Goal: Complete application form: Complete application form

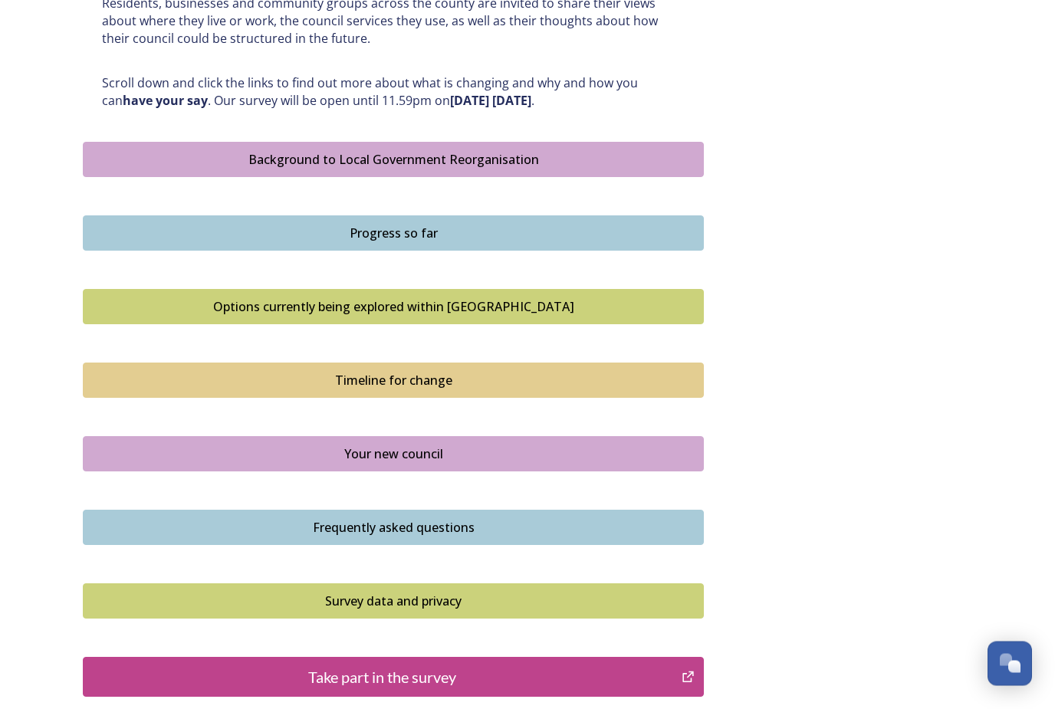
scroll to position [784, 0]
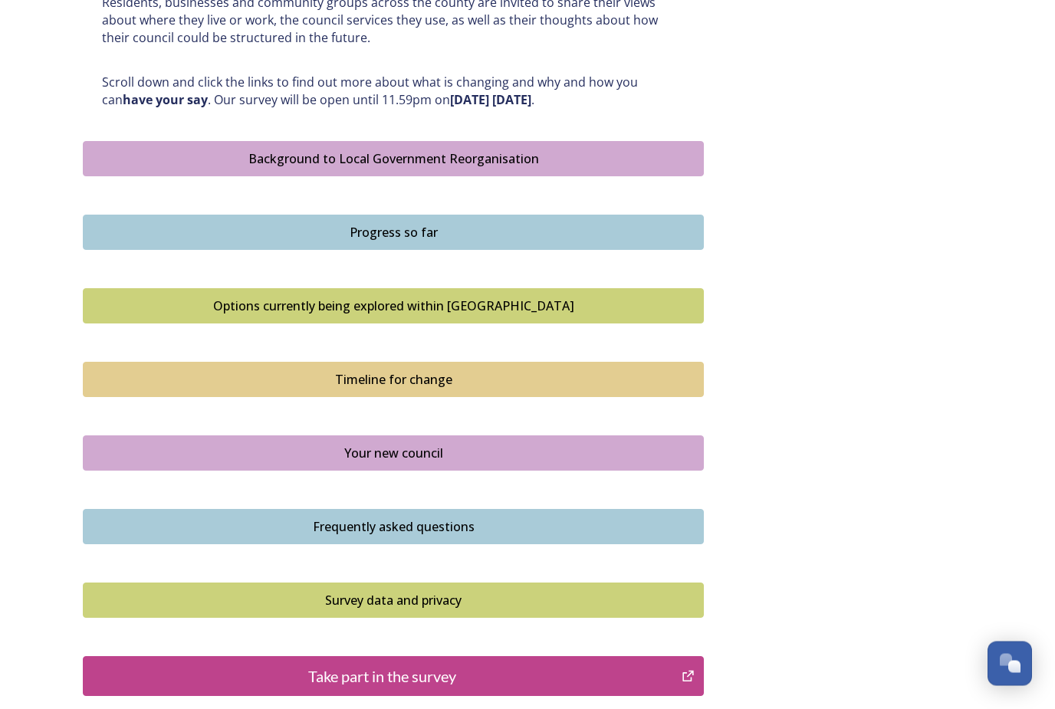
click at [563, 667] on div "Take part in the survey" at bounding box center [382, 676] width 582 height 23
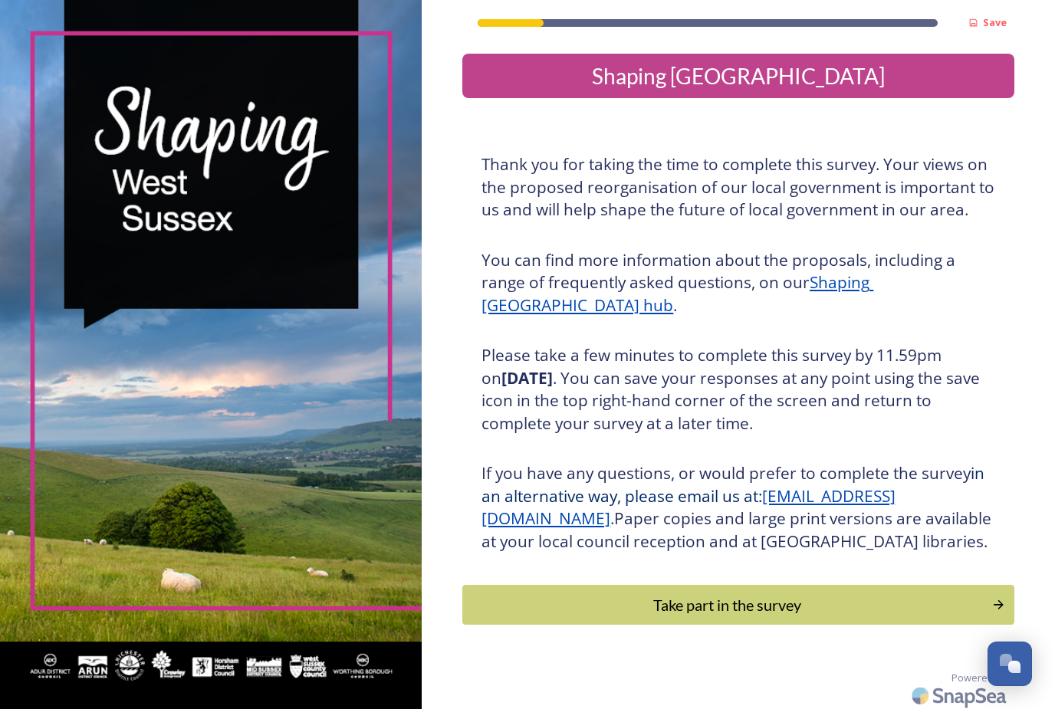
click at [772, 612] on div "Take part in the survey" at bounding box center [727, 604] width 513 height 23
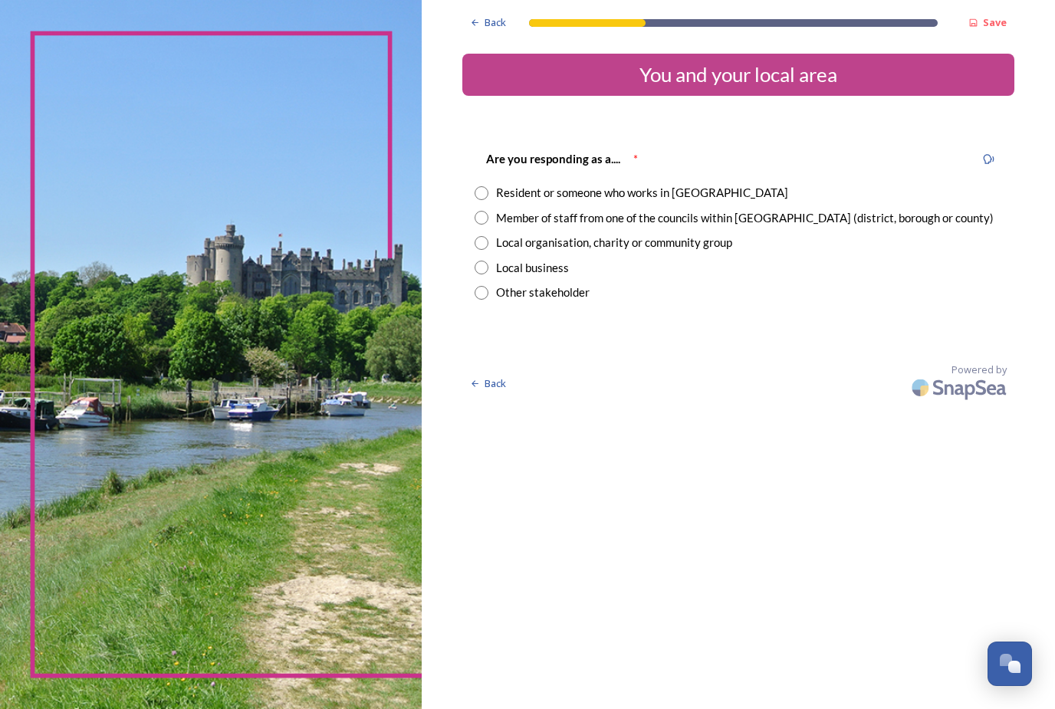
click at [475, 196] on input "radio" at bounding box center [482, 193] width 14 height 14
radio input "true"
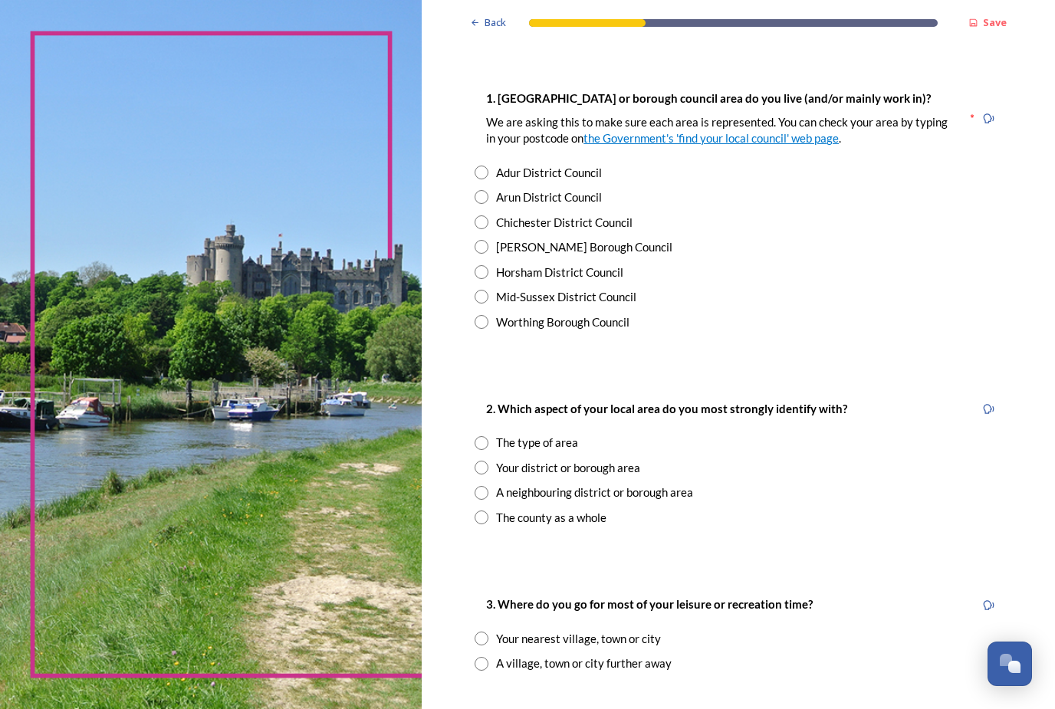
scroll to position [281, 0]
click at [475, 272] on input "radio" at bounding box center [482, 273] width 14 height 14
radio input "true"
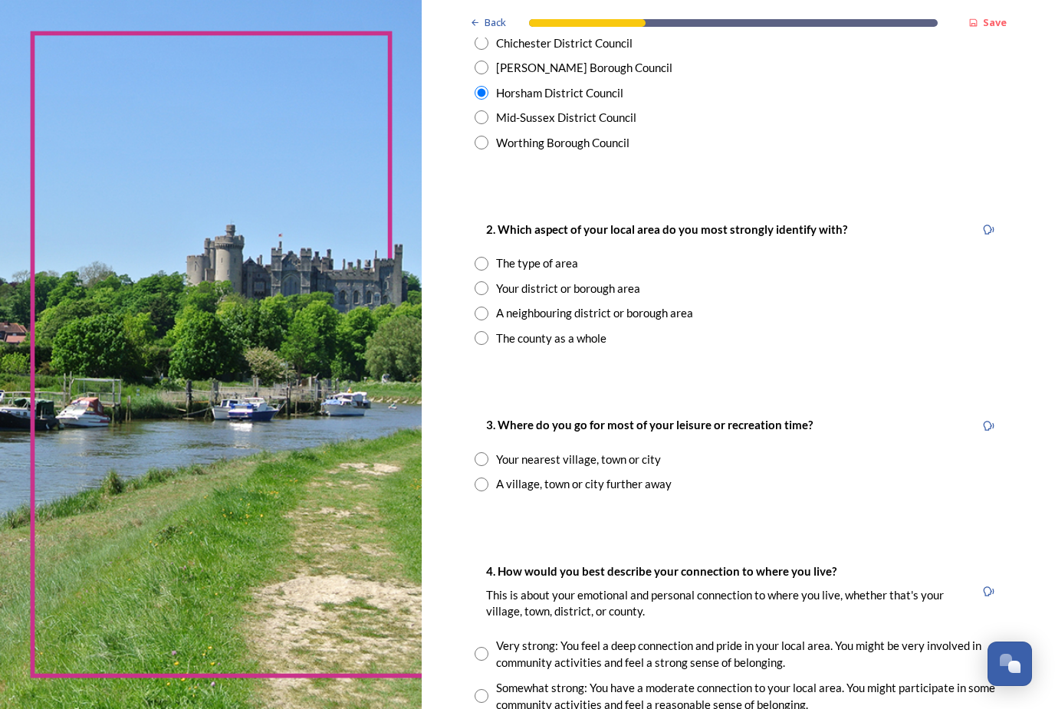
scroll to position [462, 0]
click at [475, 284] on input "radio" at bounding box center [482, 288] width 14 height 14
radio input "true"
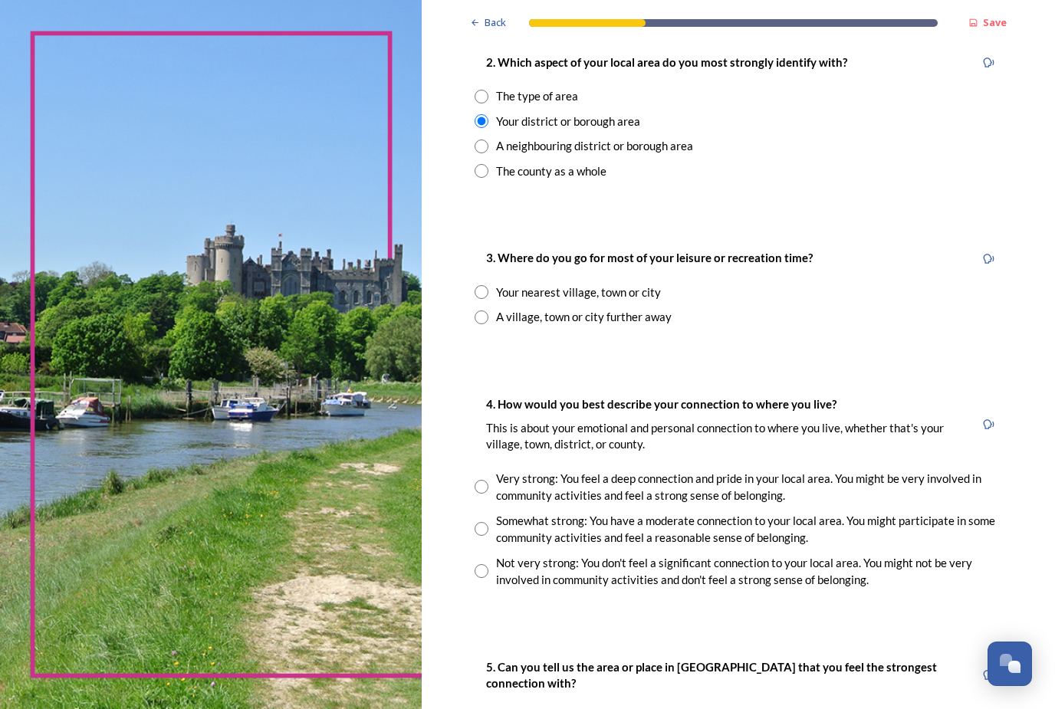
scroll to position [633, 0]
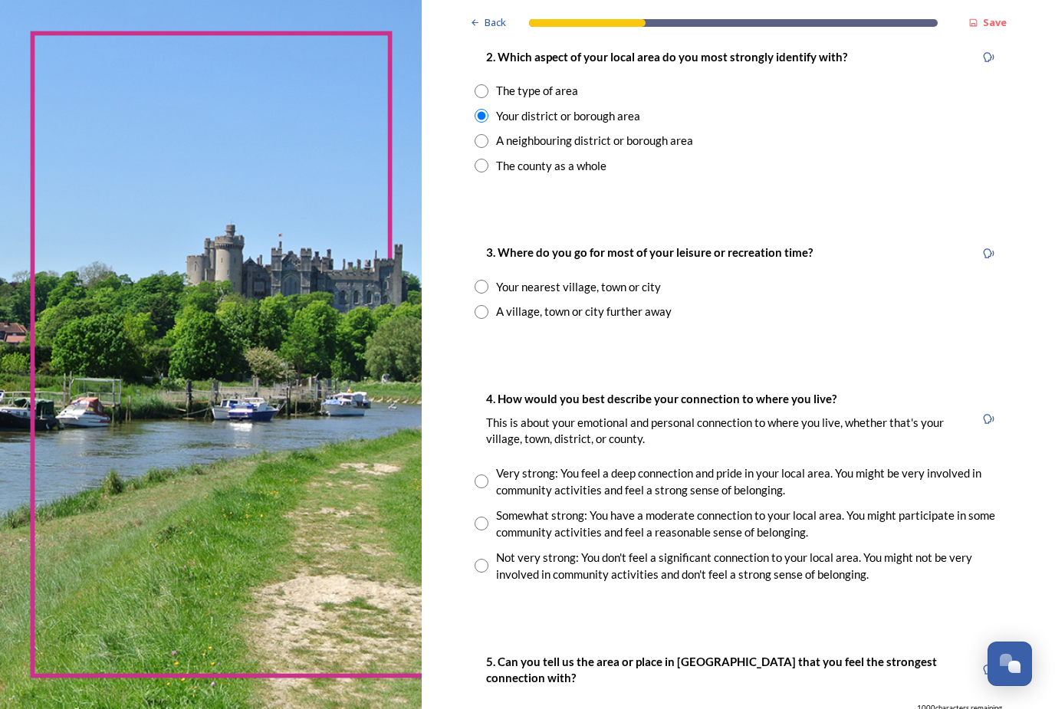
click at [475, 280] on input "radio" at bounding box center [482, 287] width 14 height 14
radio input "true"
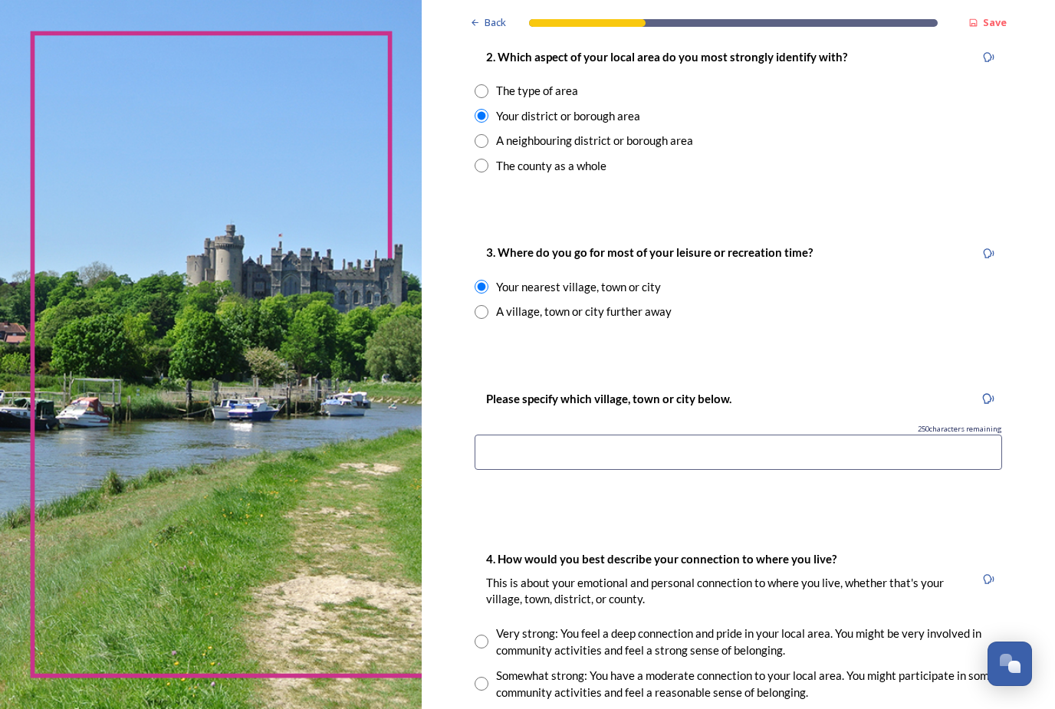
click at [590, 435] on input at bounding box center [738, 452] width 527 height 35
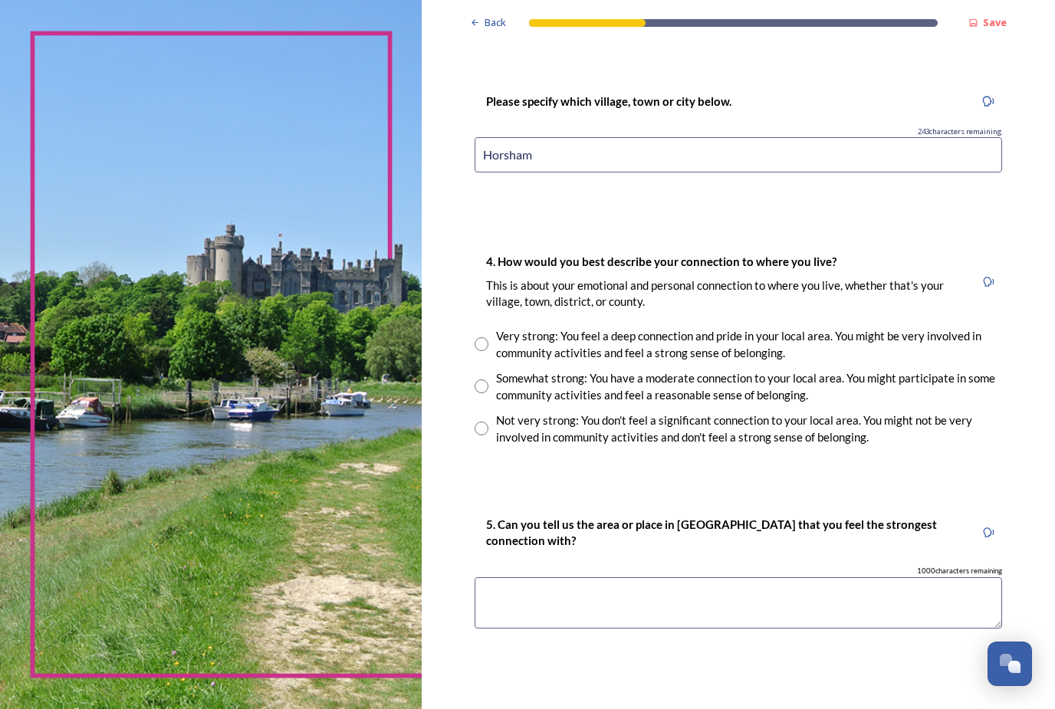
scroll to position [932, 0]
type input "Horsham"
click at [475, 337] on input "radio" at bounding box center [482, 344] width 14 height 14
radio input "true"
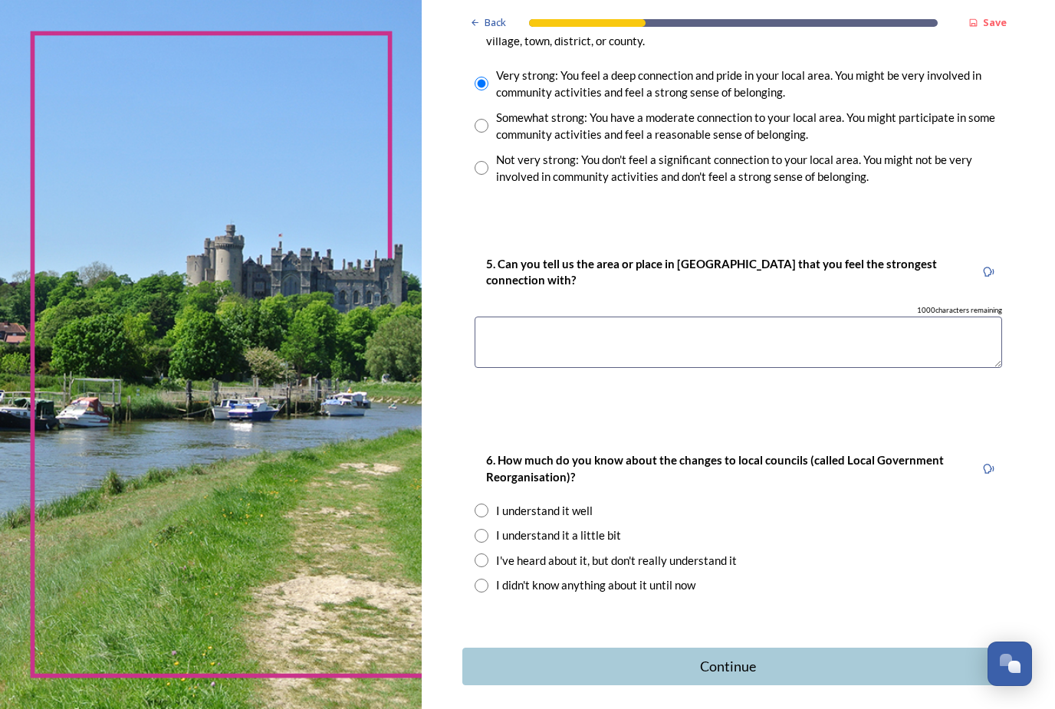
scroll to position [1191, 0]
click at [571, 317] on textarea at bounding box center [738, 342] width 527 height 51
type textarea "Horsham"
click at [475, 504] on input "radio" at bounding box center [482, 511] width 14 height 14
radio input "true"
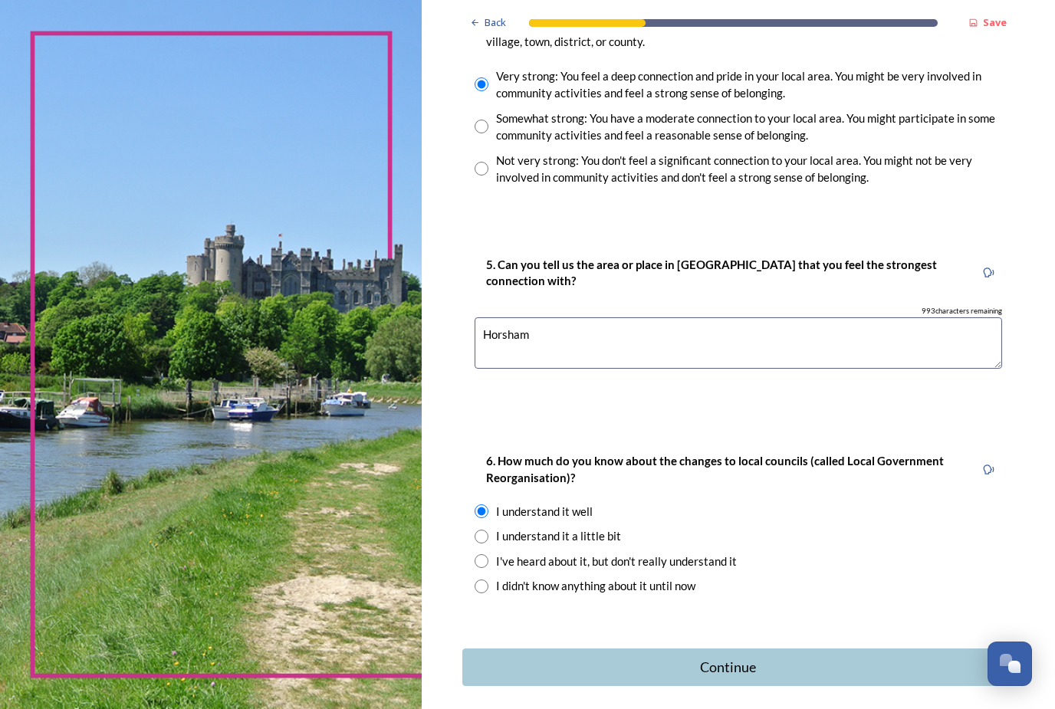
click at [609, 657] on div "Continue" at bounding box center [728, 667] width 514 height 21
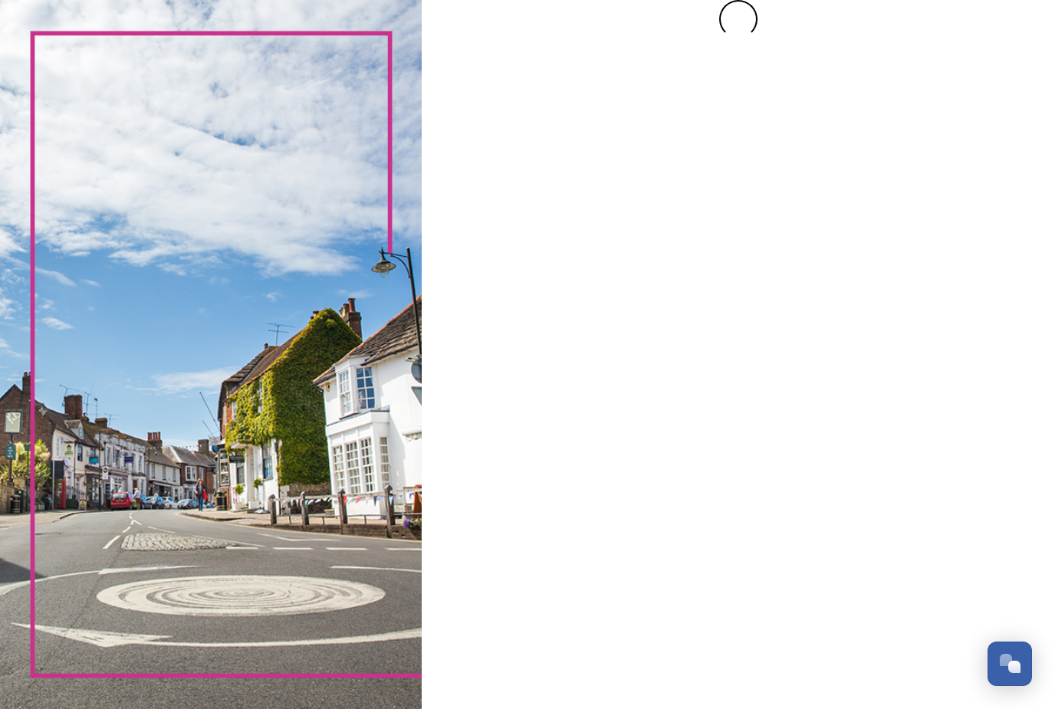
scroll to position [0, 0]
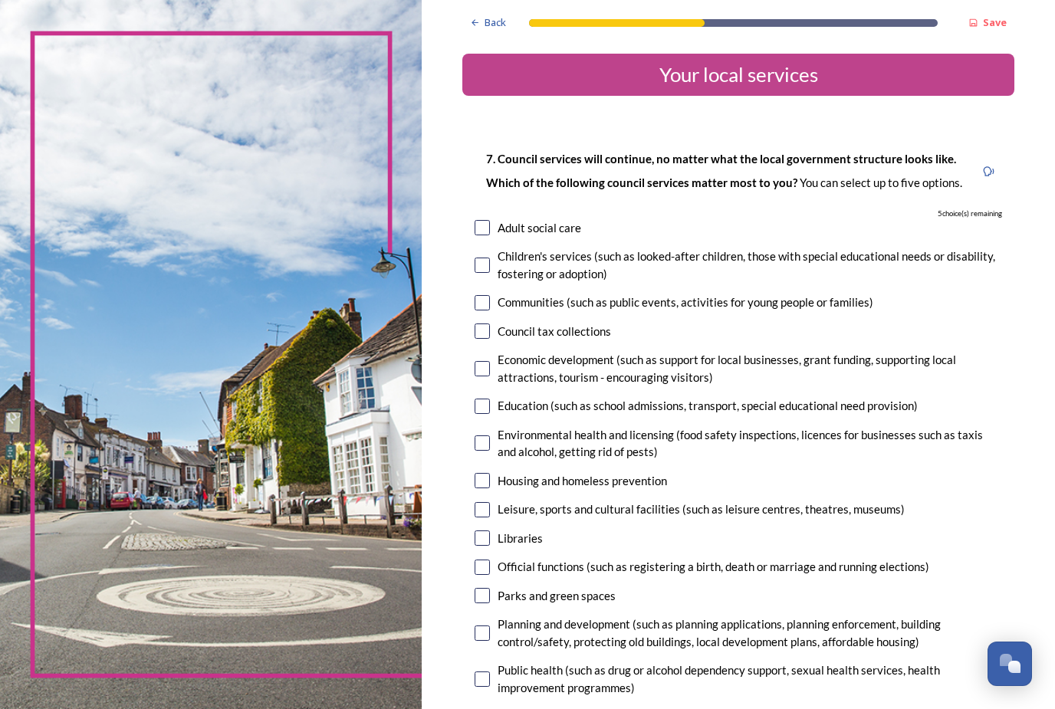
click at [475, 295] on input "checkbox" at bounding box center [482, 302] width 15 height 15
checkbox input "true"
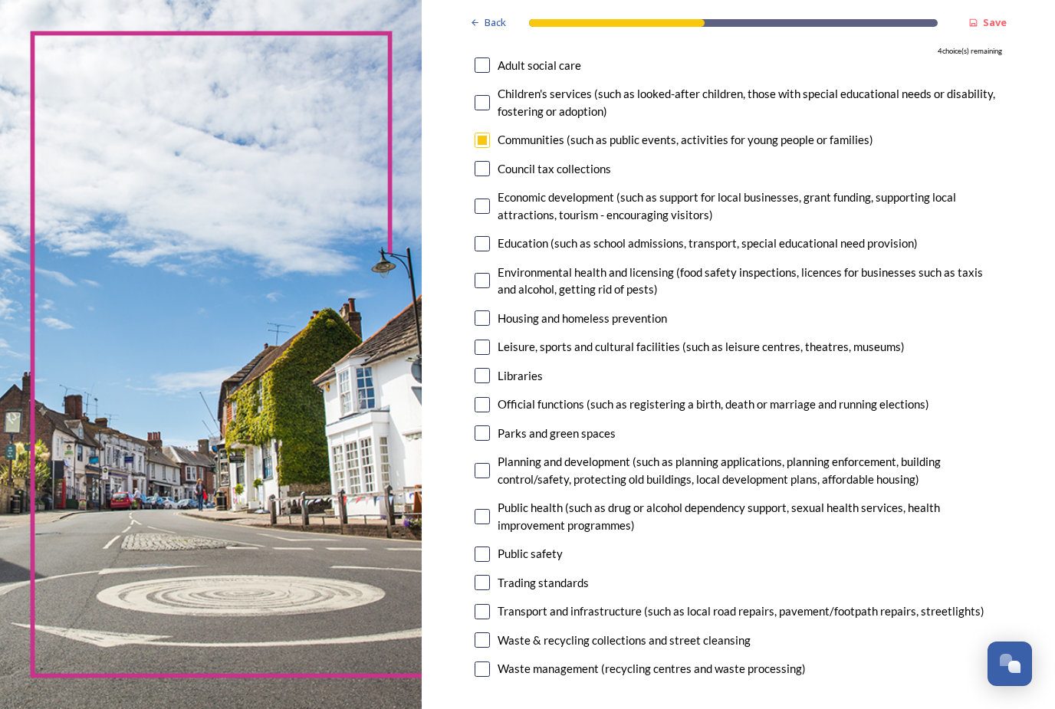
scroll to position [162, 0]
click at [475, 340] on input "checkbox" at bounding box center [482, 347] width 15 height 15
checkbox input "true"
click at [475, 426] on input "checkbox" at bounding box center [482, 433] width 15 height 15
checkbox input "true"
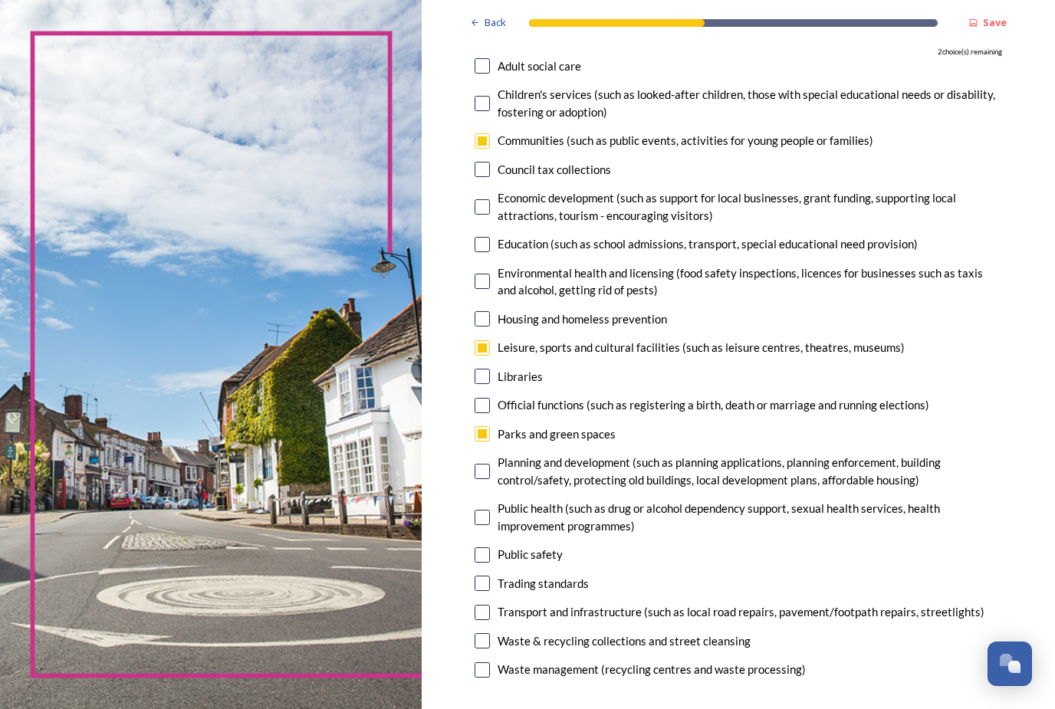
click at [475, 605] on input "checkbox" at bounding box center [482, 612] width 15 height 15
checkbox input "true"
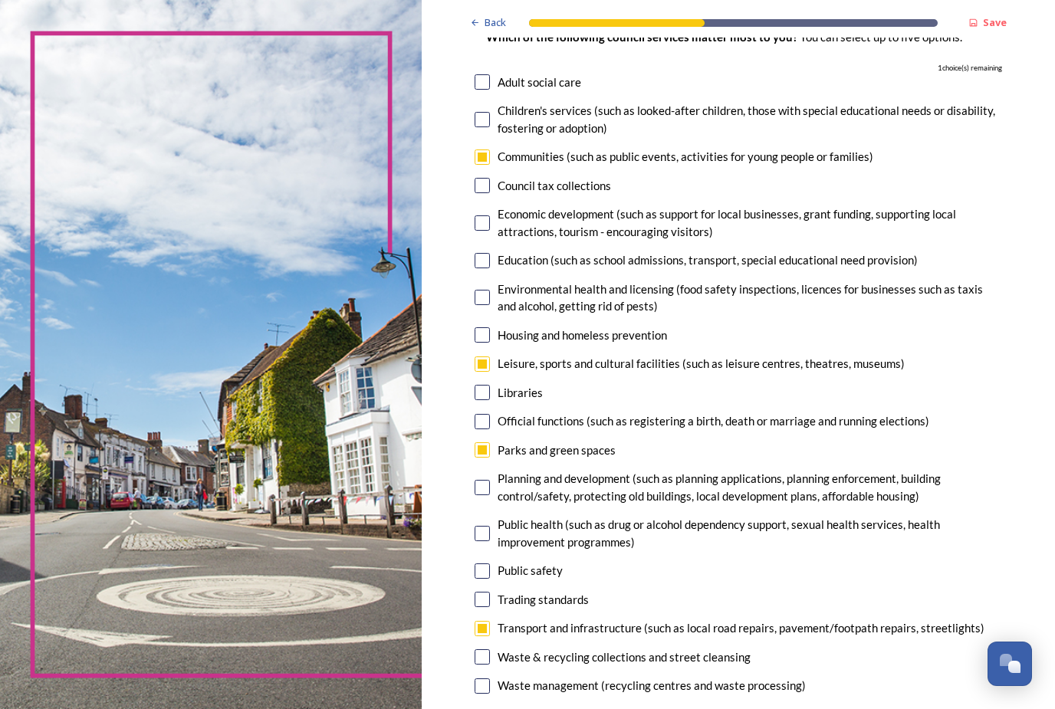
scroll to position [146, 0]
click at [475, 480] on input "checkbox" at bounding box center [482, 487] width 15 height 15
checkbox input "true"
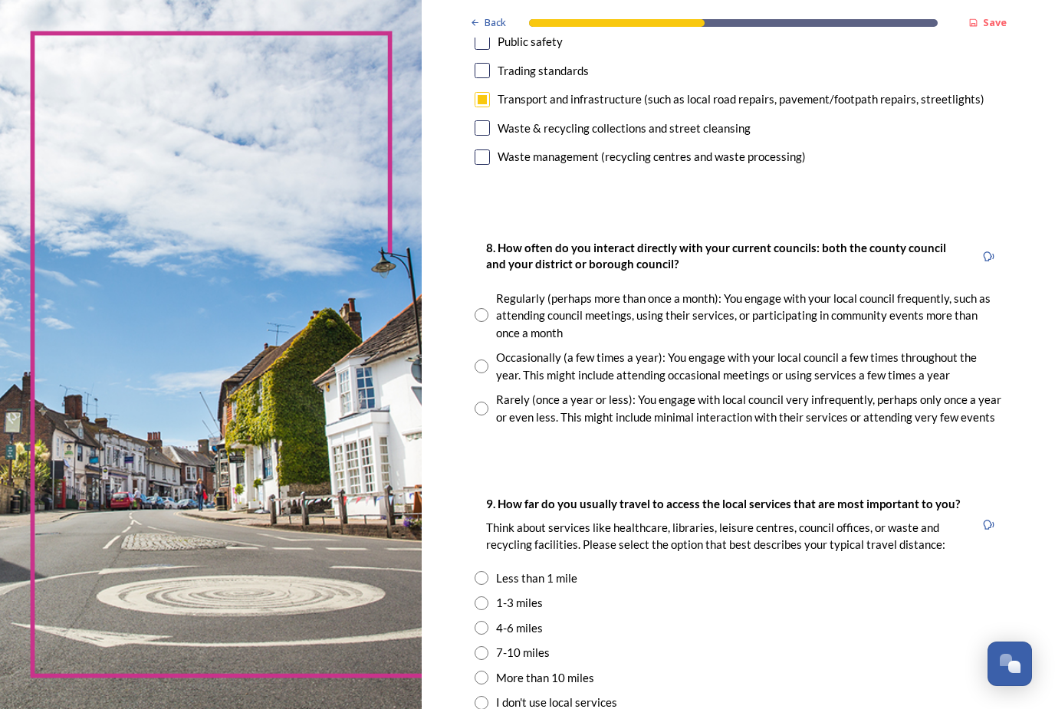
scroll to position [675, 0]
click at [475, 359] on input "radio" at bounding box center [482, 366] width 14 height 14
radio input "true"
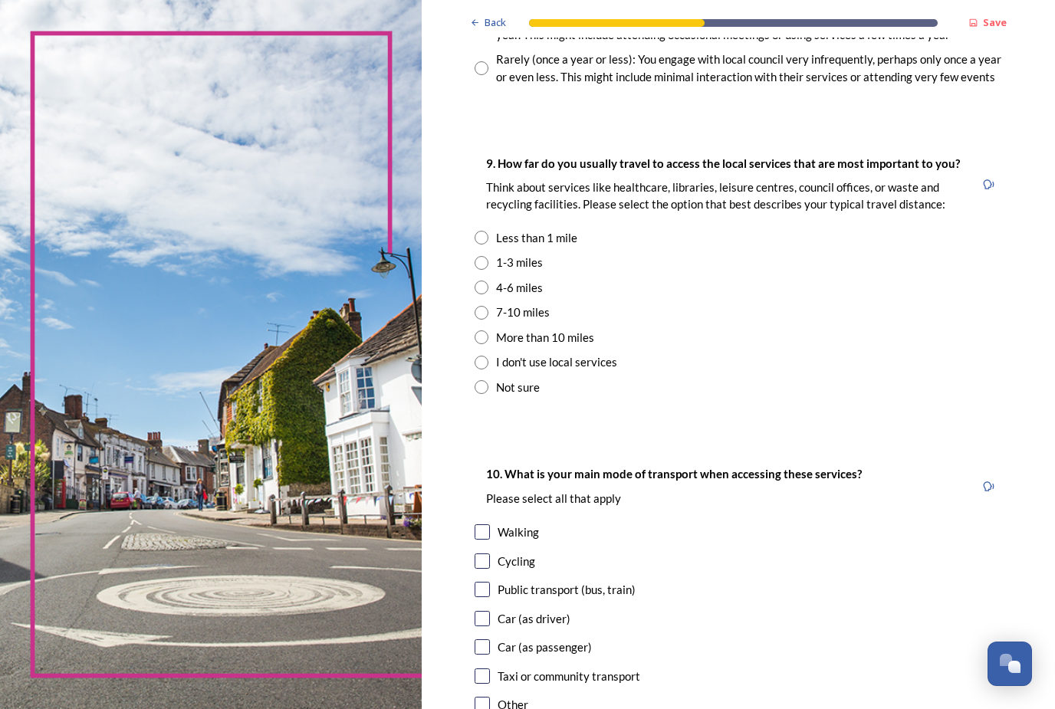
scroll to position [1015, 0]
click at [475, 256] on input "radio" at bounding box center [482, 263] width 14 height 14
radio input "true"
click at [475, 231] on input "radio" at bounding box center [482, 238] width 14 height 14
radio input "true"
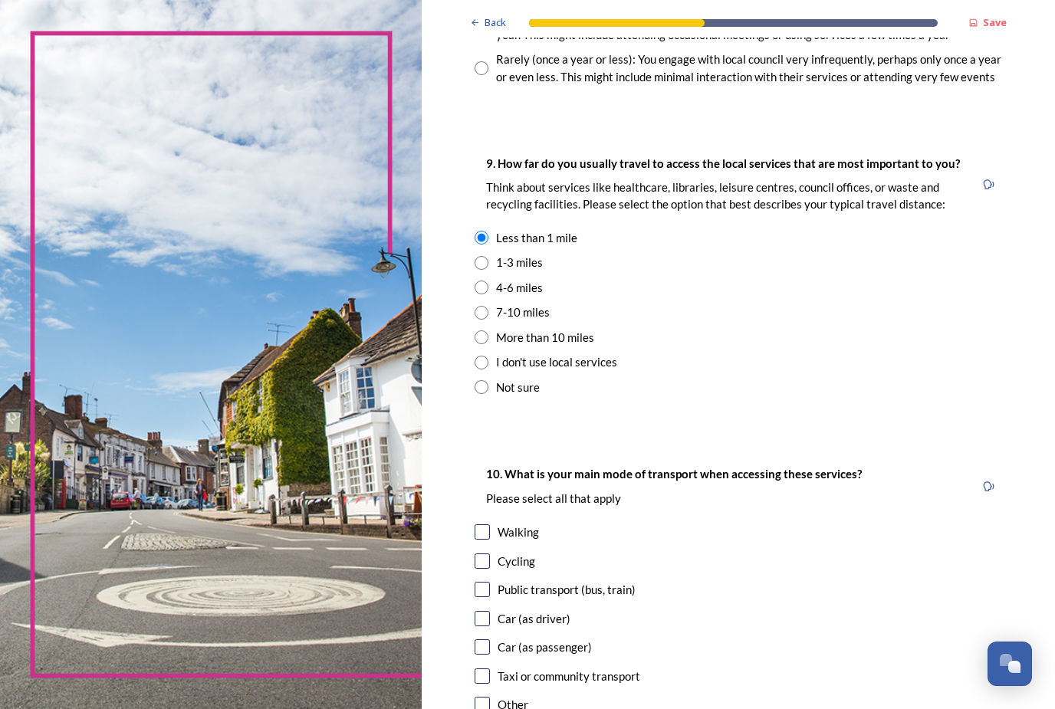
click at [475, 256] on input "radio" at bounding box center [482, 263] width 14 height 14
radio input "true"
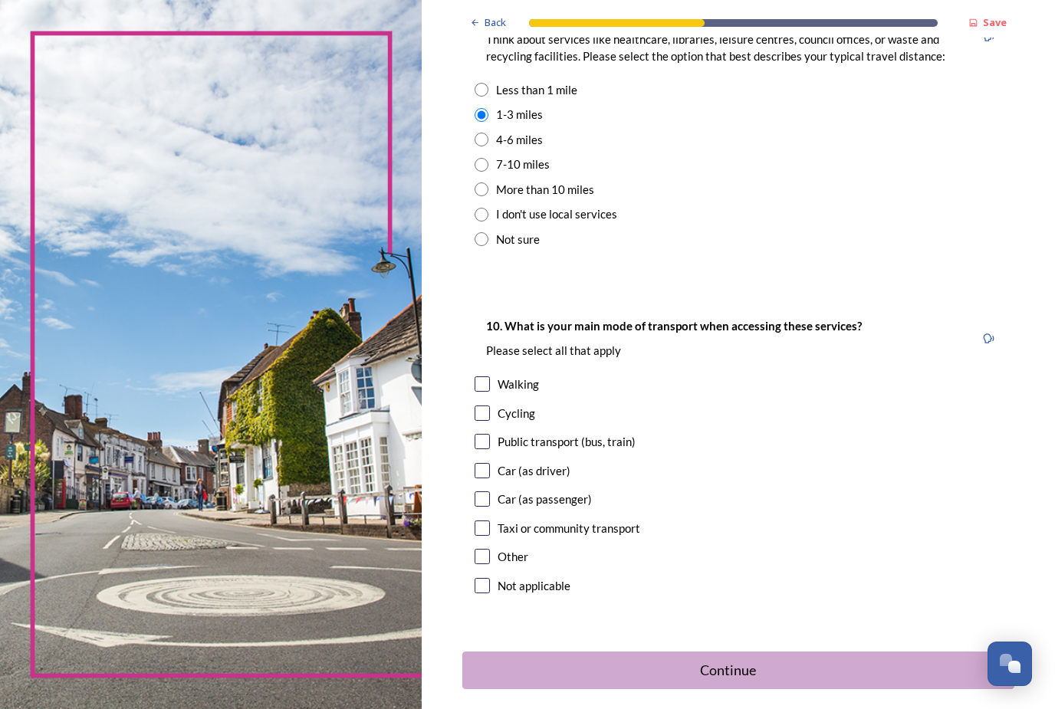
scroll to position [1162, 0]
click at [475, 464] on input "checkbox" at bounding box center [482, 471] width 15 height 15
checkbox input "true"
click at [711, 661] on div "Continue" at bounding box center [728, 671] width 514 height 21
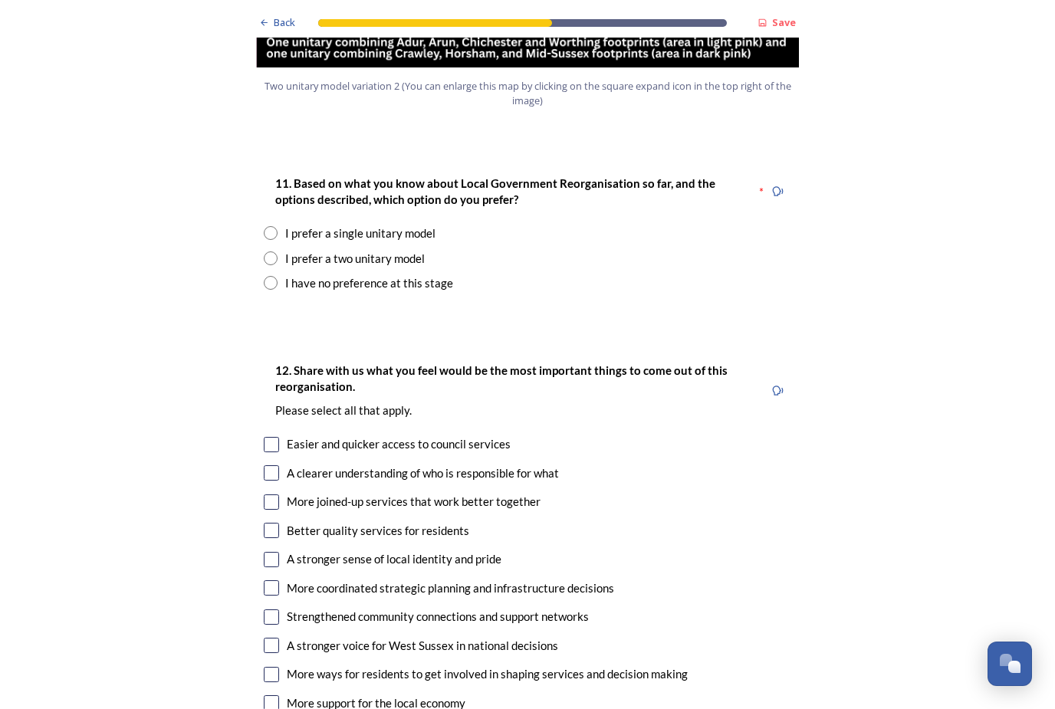
scroll to position [1970, 0]
click at [274, 227] on input "radio" at bounding box center [271, 234] width 14 height 14
radio input "true"
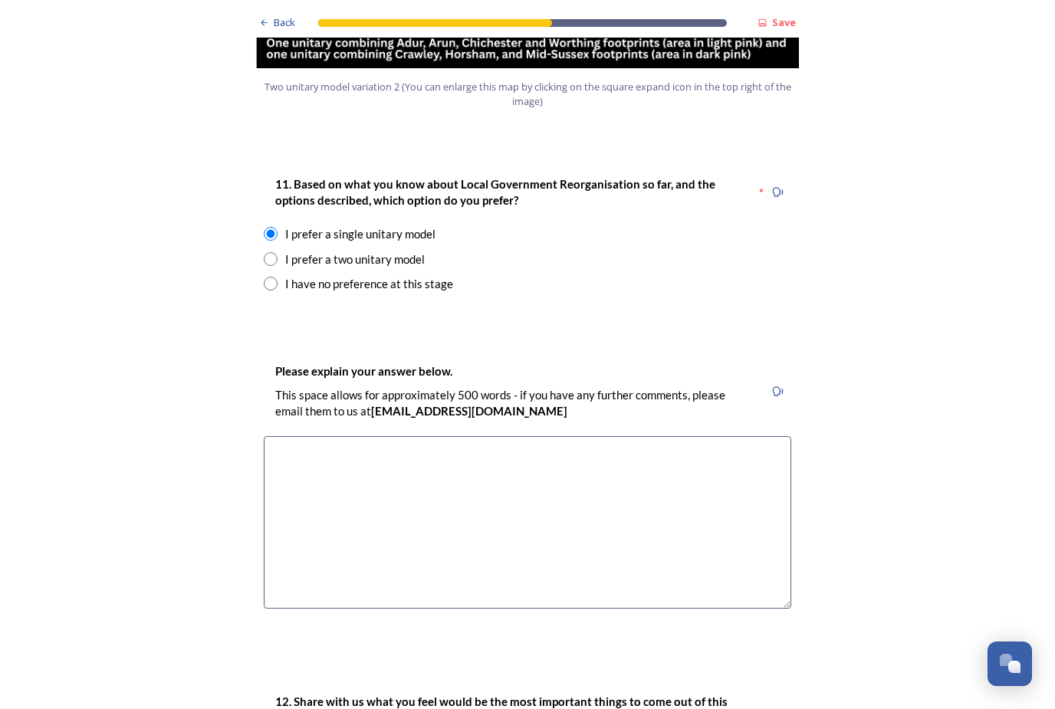
click at [403, 436] on textarea at bounding box center [527, 522] width 527 height 173
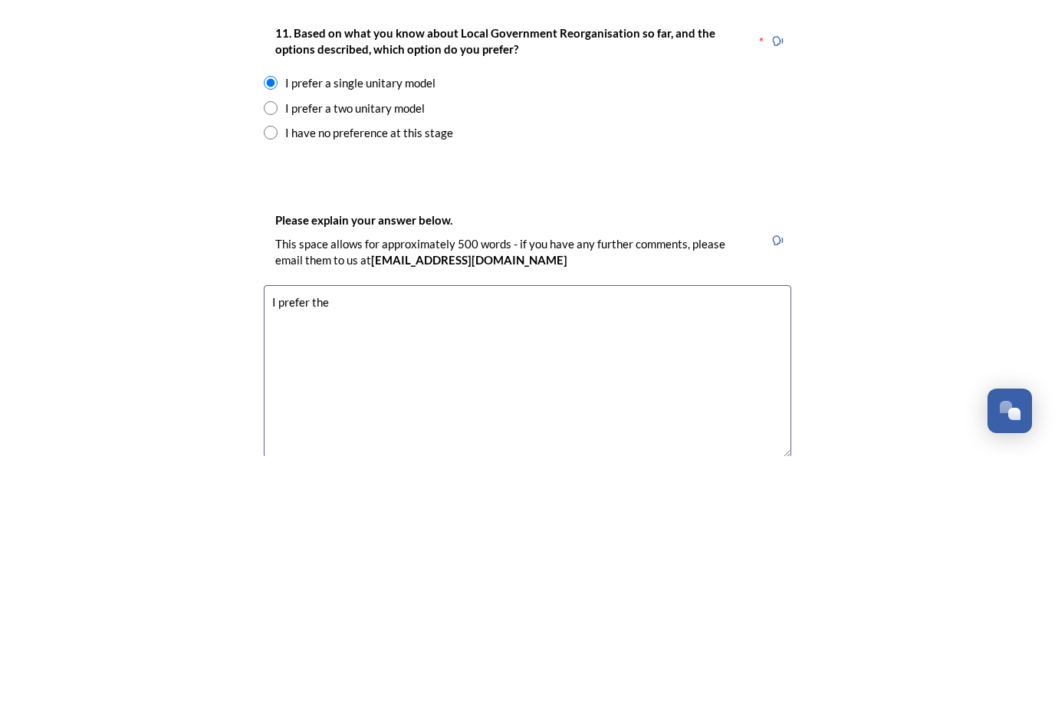
scroll to position [1867, 0]
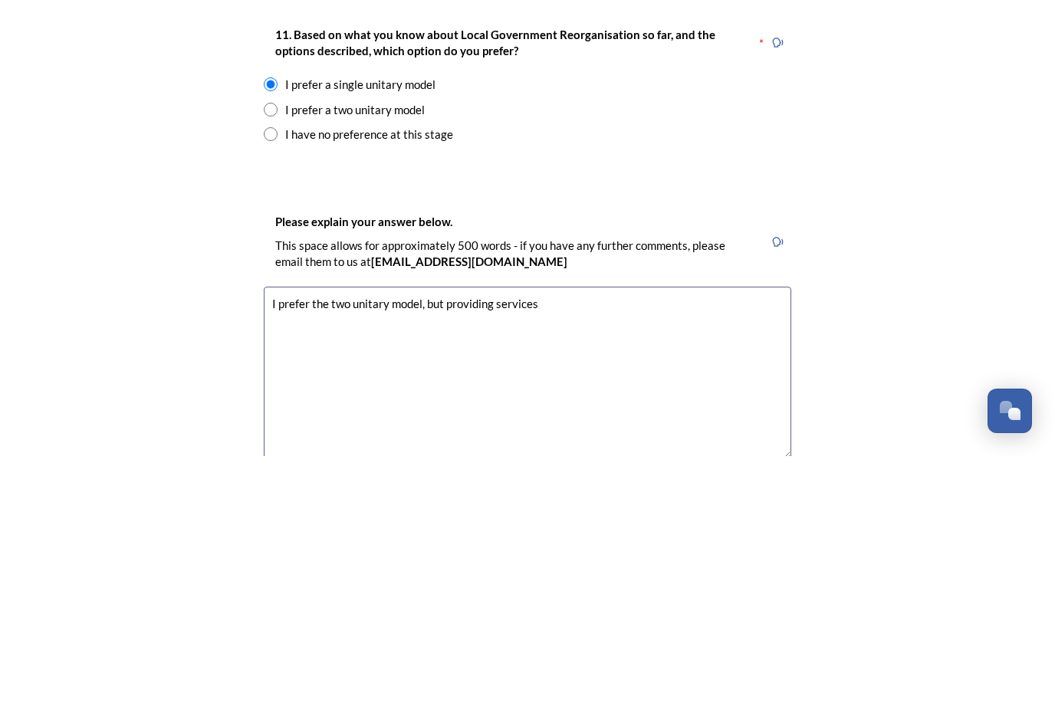
click at [449, 540] on textarea "I prefer the two unitary model, but providing services" at bounding box center [527, 626] width 527 height 173
click at [649, 540] on textarea "I prefer the two unitary model, but one authority providing services" at bounding box center [527, 626] width 527 height 173
click at [641, 540] on textarea "I prefer the two unitary model, but one authority providing services to two are…" at bounding box center [527, 626] width 527 height 173
click at [410, 540] on textarea "I prefer the two unitary model, but one authority providing services to two ver…" at bounding box center [527, 626] width 527 height 173
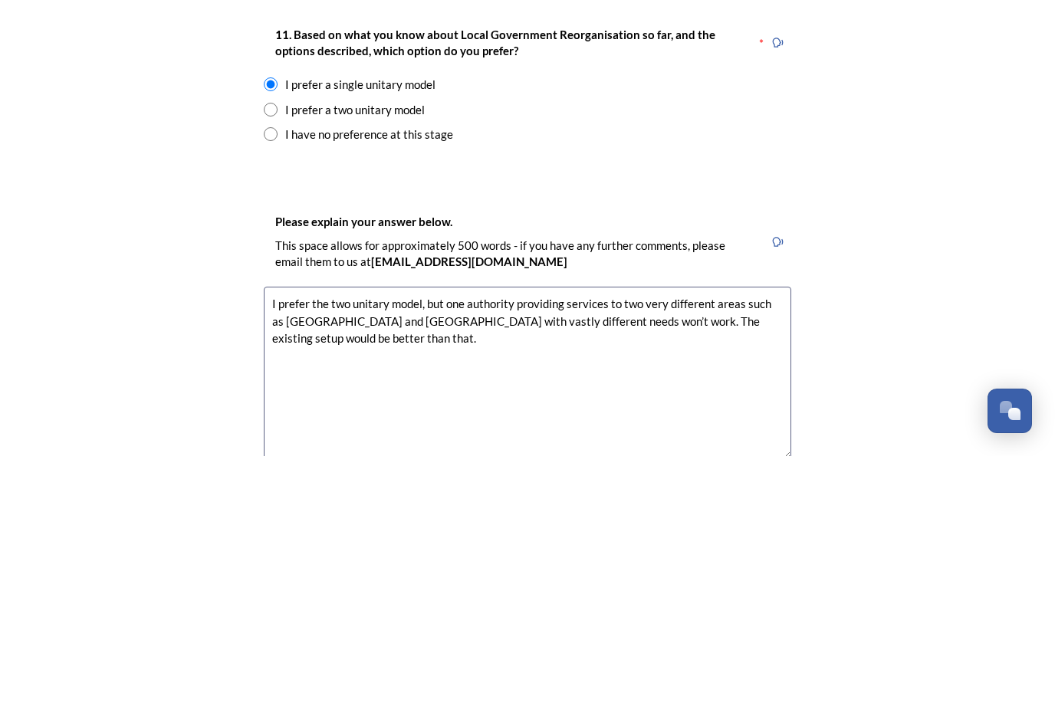
click at [576, 540] on textarea "I prefer the two unitary model, but one authority providing services to two ver…" at bounding box center [527, 626] width 527 height 173
click at [603, 540] on textarea "I prefer the two unitary model, but one authority providing services to two ver…" at bounding box center [527, 626] width 527 height 173
click at [666, 540] on textarea "I prefer the two unitary model, but one authority providing services to two ver…" at bounding box center [527, 626] width 527 height 173
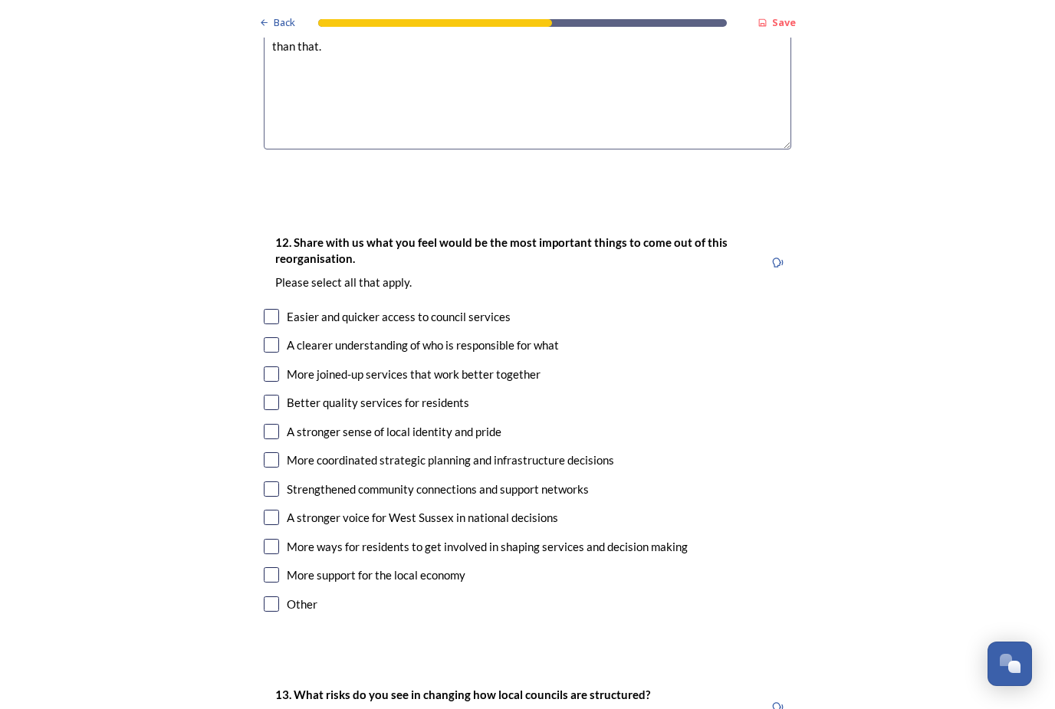
scroll to position [2430, 0]
type textarea "I prefer the two unitary model, but one authority providing services to two ver…"
click at [271, 395] on input "checkbox" at bounding box center [271, 402] width 15 height 15
checkbox input "true"
click at [274, 424] on input "checkbox" at bounding box center [271, 431] width 15 height 15
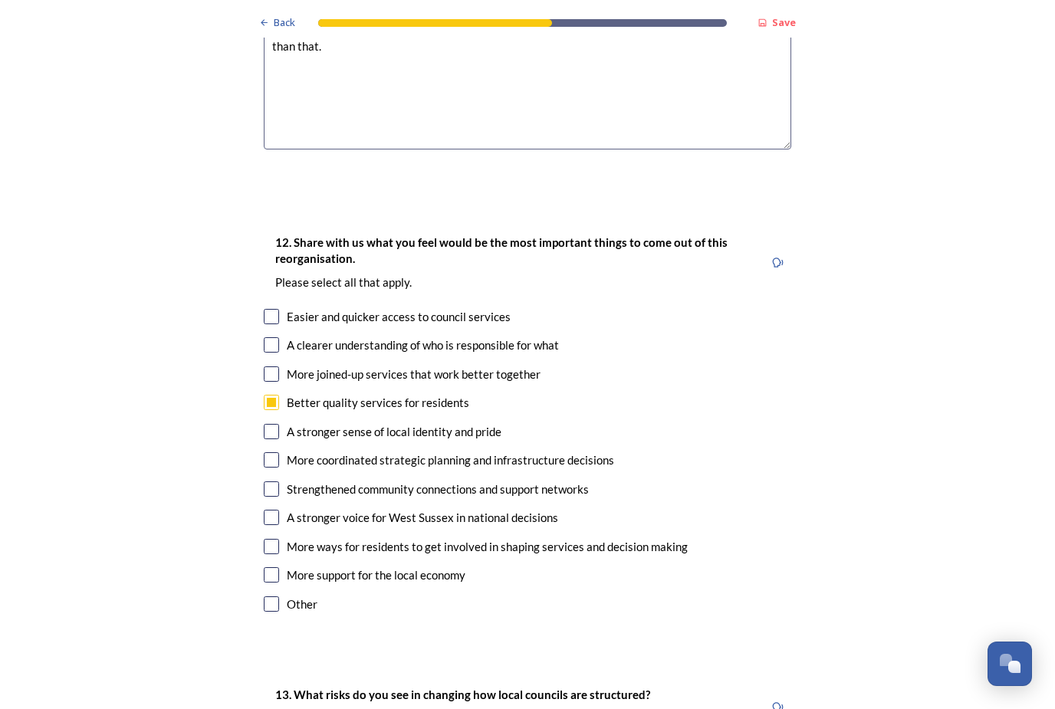
checkbox input "true"
click at [275, 337] on input "checkbox" at bounding box center [271, 344] width 15 height 15
checkbox input "true"
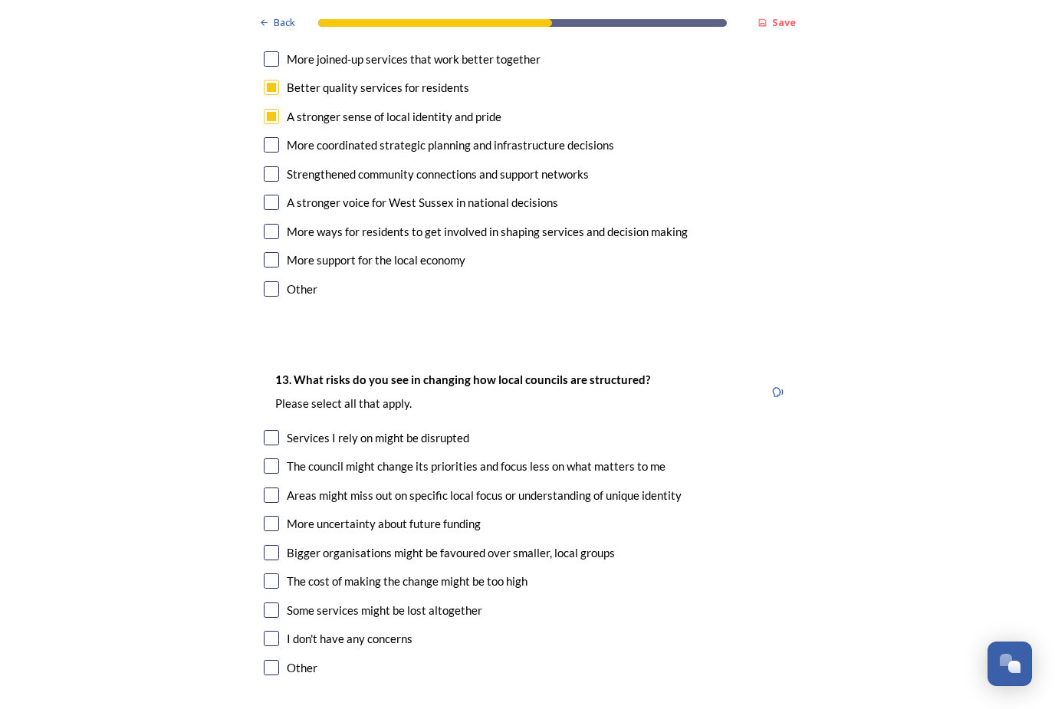
scroll to position [2745, 0]
click at [276, 488] on input "checkbox" at bounding box center [271, 495] width 15 height 15
checkbox input "true"
click at [277, 603] on input "checkbox" at bounding box center [271, 610] width 15 height 15
checkbox input "true"
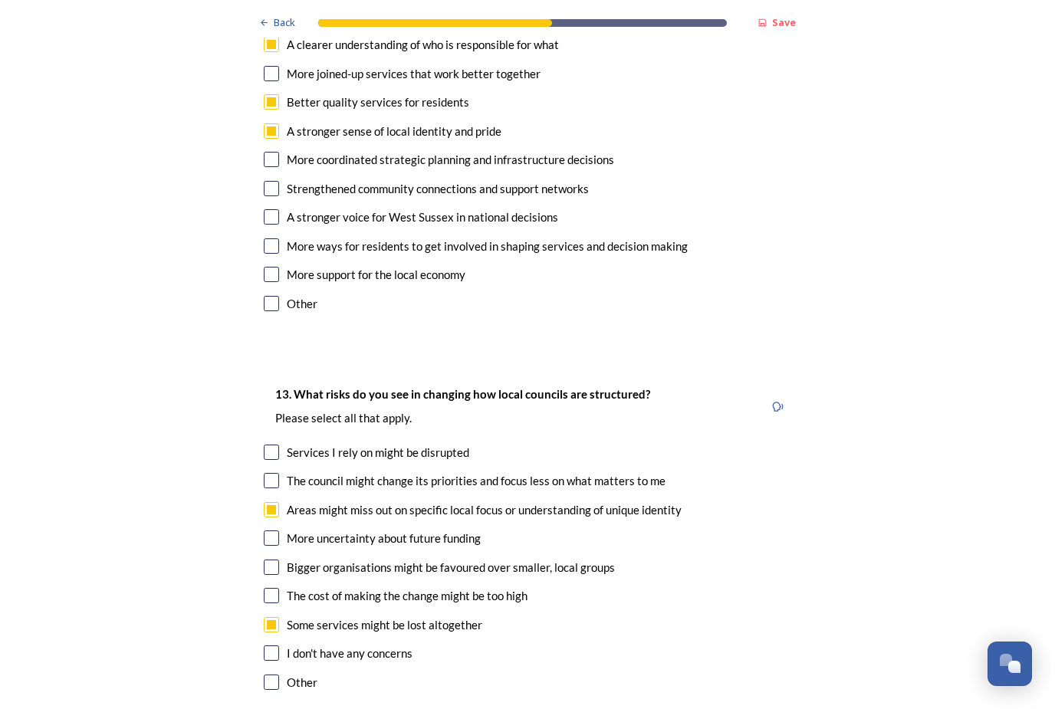
scroll to position [2730, 0]
click at [278, 473] on input "checkbox" at bounding box center [271, 480] width 15 height 15
checkbox input "true"
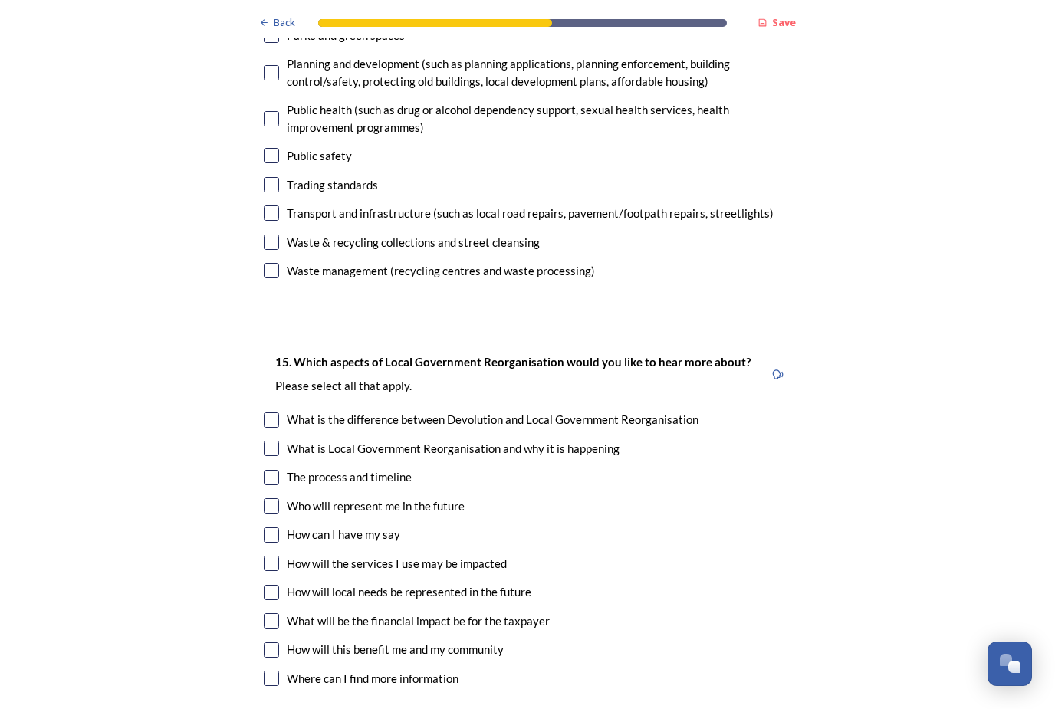
scroll to position [3938, 0]
click at [272, 527] on input "checkbox" at bounding box center [271, 534] width 15 height 15
checkbox input "true"
click at [273, 556] on input "checkbox" at bounding box center [271, 563] width 15 height 15
checkbox input "true"
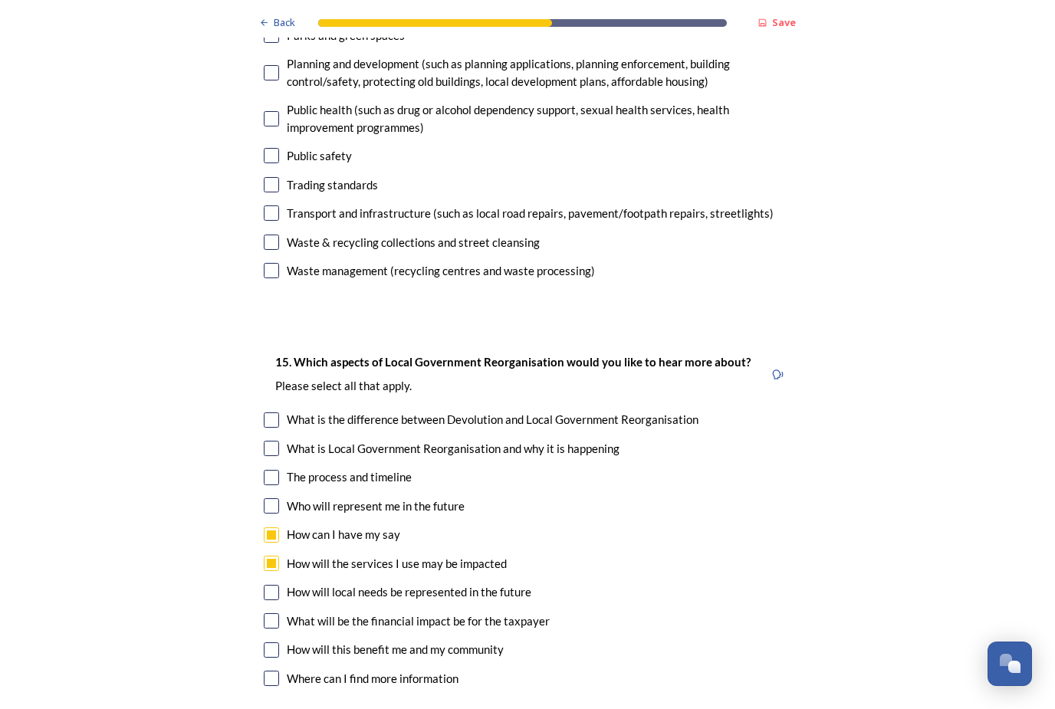
click at [273, 585] on input "checkbox" at bounding box center [271, 592] width 15 height 15
checkbox input "true"
click at [267, 642] on input "checkbox" at bounding box center [271, 649] width 15 height 15
checkbox input "true"
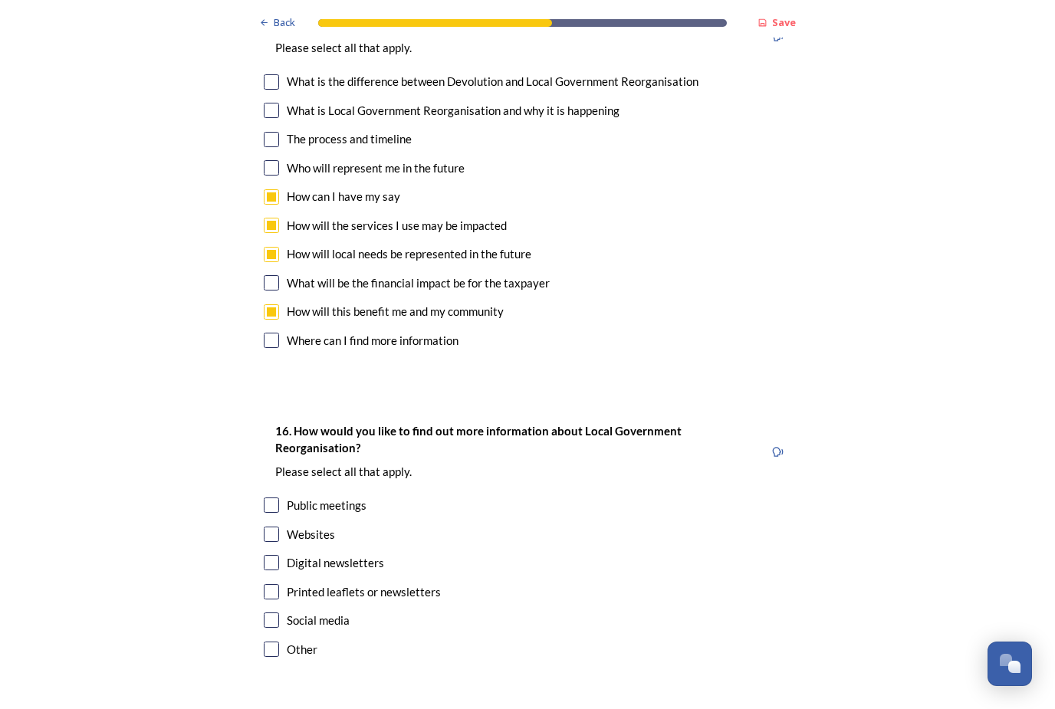
scroll to position [4275, 0]
click at [273, 527] on input "checkbox" at bounding box center [271, 534] width 15 height 15
checkbox input "true"
click at [278, 556] on input "checkbox" at bounding box center [271, 563] width 15 height 15
checkbox input "true"
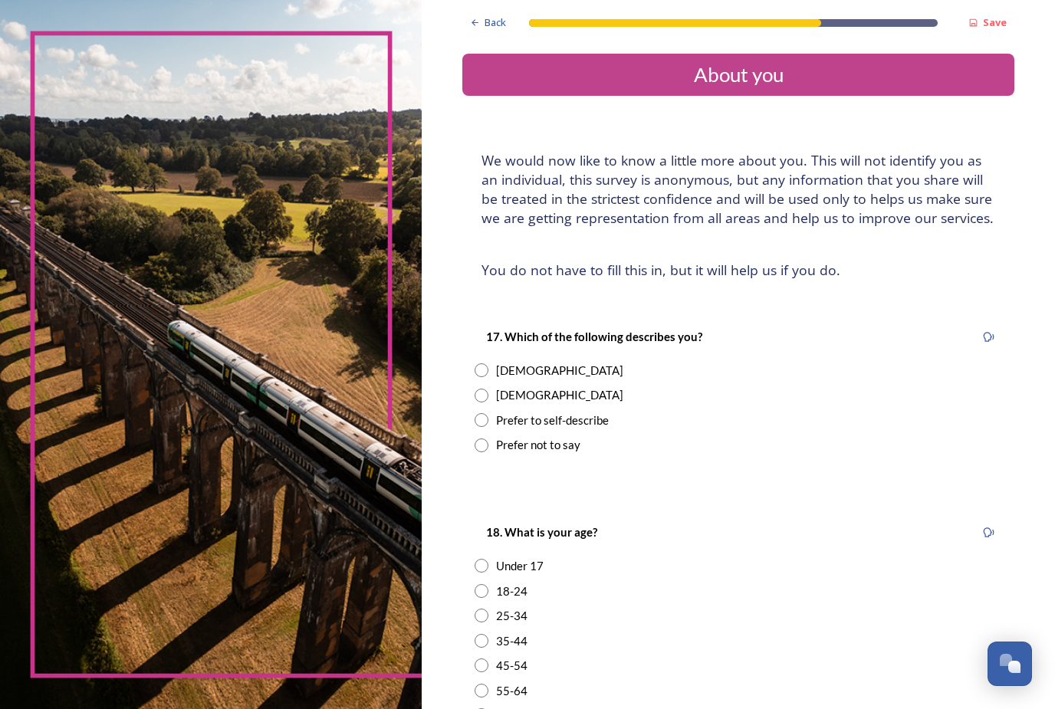
click at [475, 389] on input "radio" at bounding box center [482, 396] width 14 height 14
radio input "true"
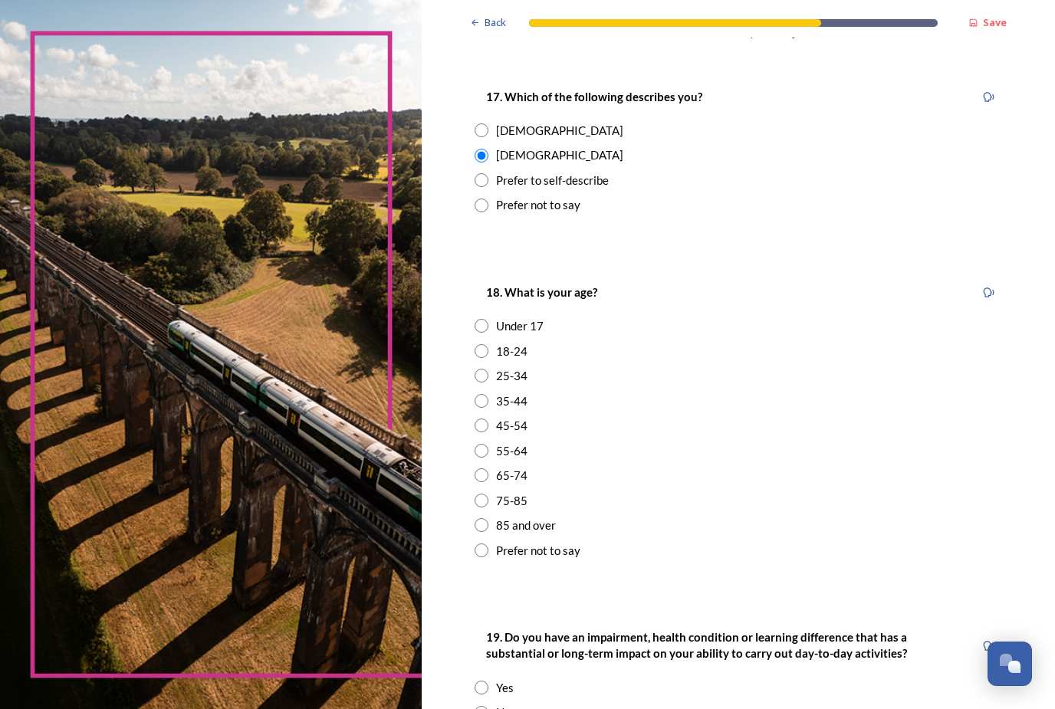
scroll to position [240, 0]
click at [475, 468] on input "radio" at bounding box center [482, 475] width 14 height 14
radio input "true"
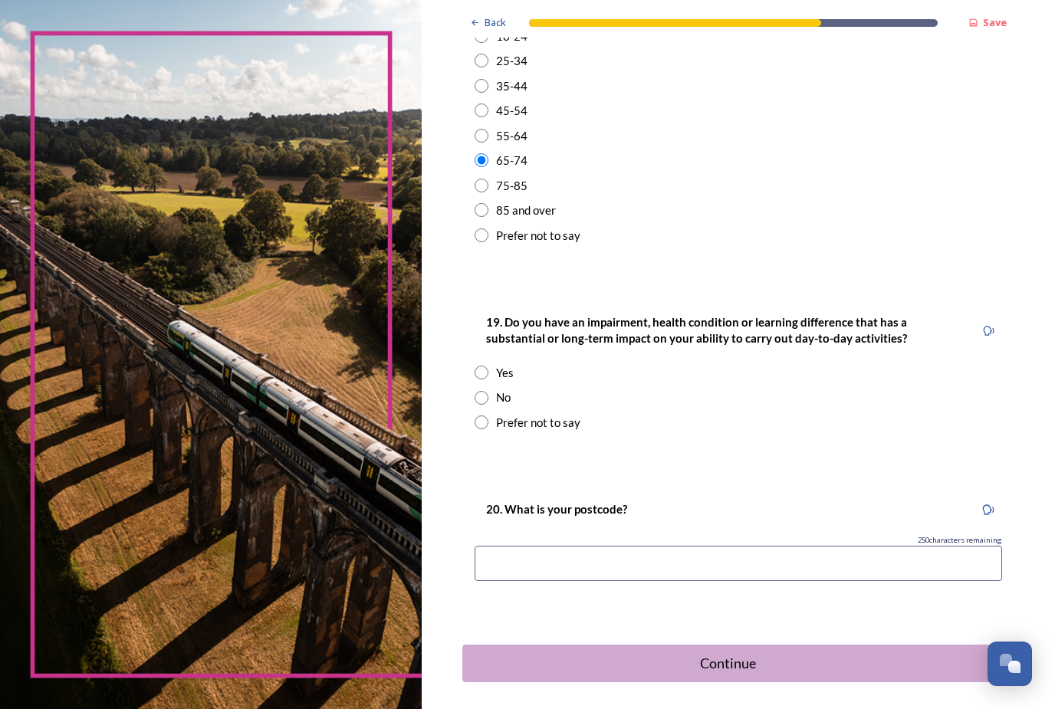
scroll to position [554, 0]
click at [475, 392] on input "radio" at bounding box center [482, 399] width 14 height 14
radio input "true"
click at [685, 547] on input at bounding box center [738, 564] width 527 height 35
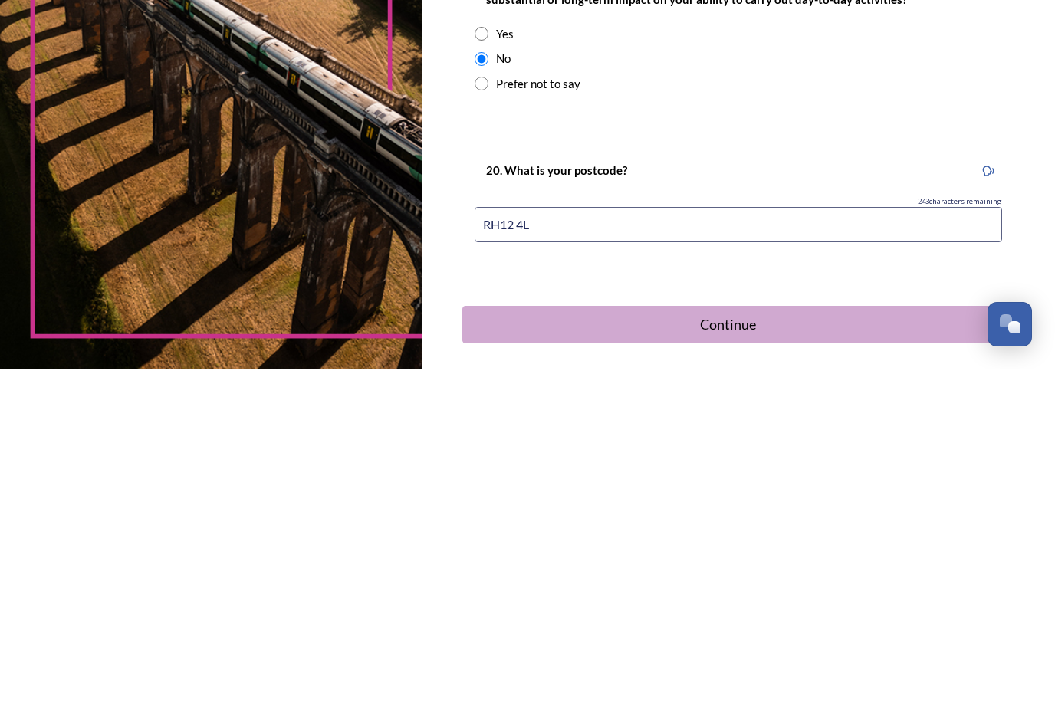
type input "RH12 4LG"
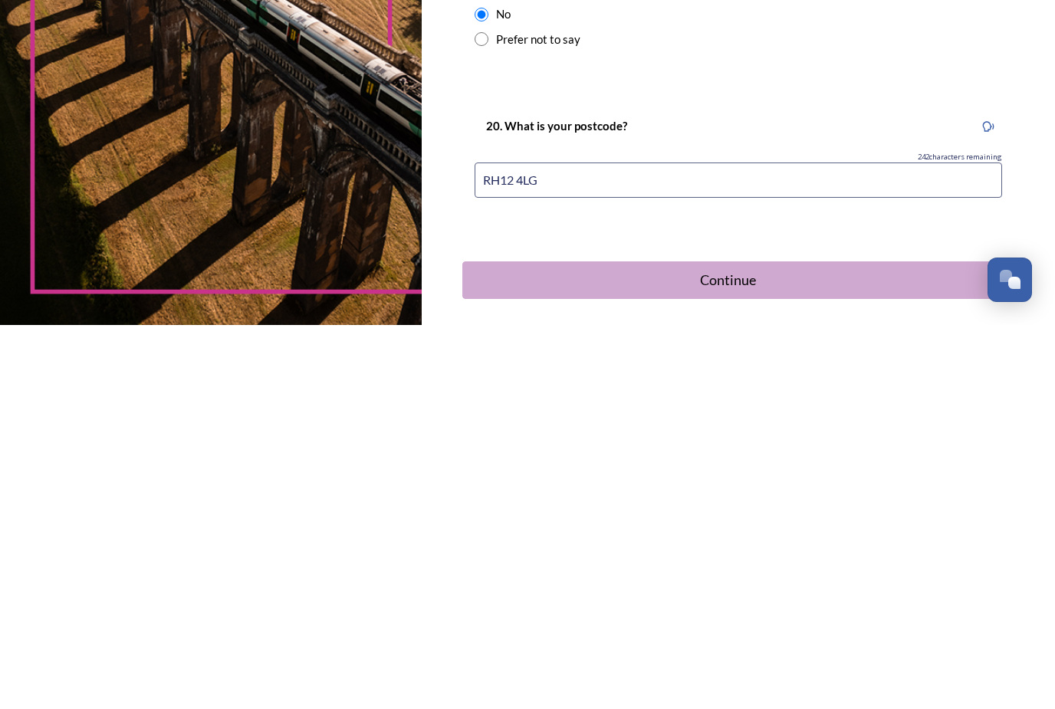
click at [723, 654] on div "Continue" at bounding box center [728, 664] width 514 height 21
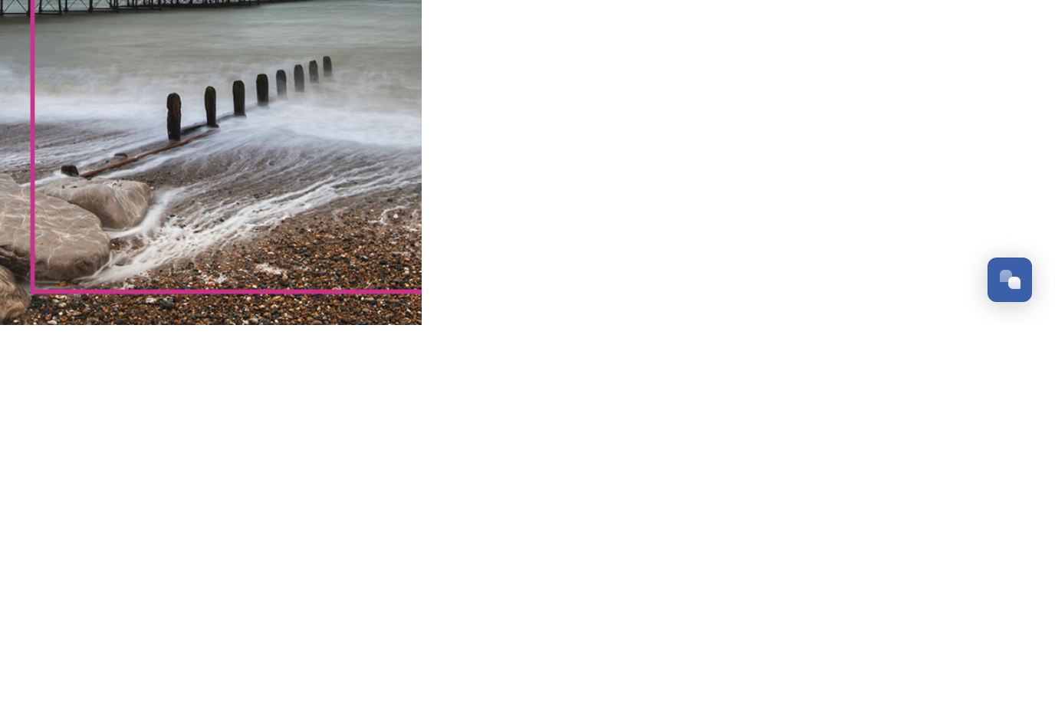
scroll to position [0, 0]
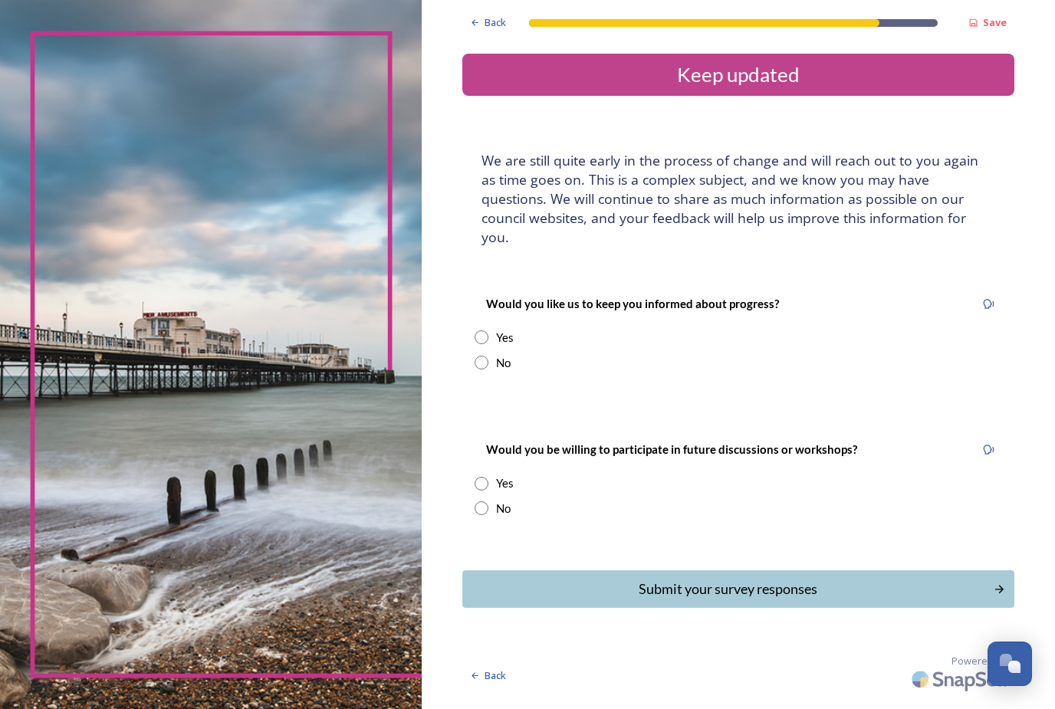
click at [475, 477] on input "radio" at bounding box center [482, 484] width 14 height 14
radio input "true"
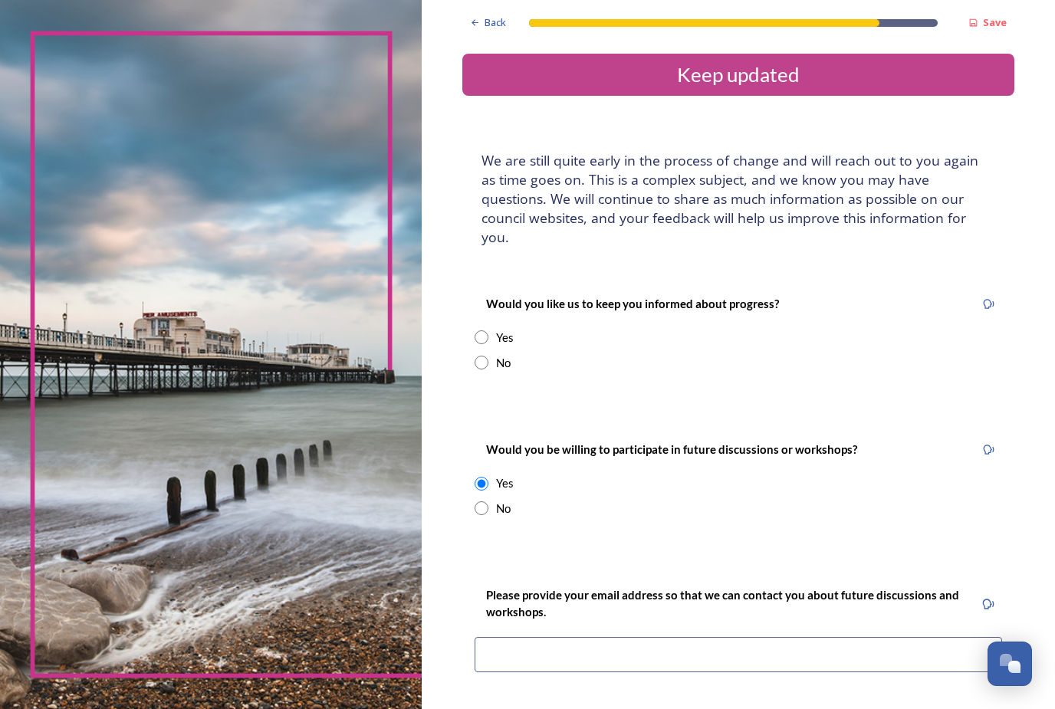
click at [475, 330] on input "radio" at bounding box center [482, 337] width 14 height 14
radio input "true"
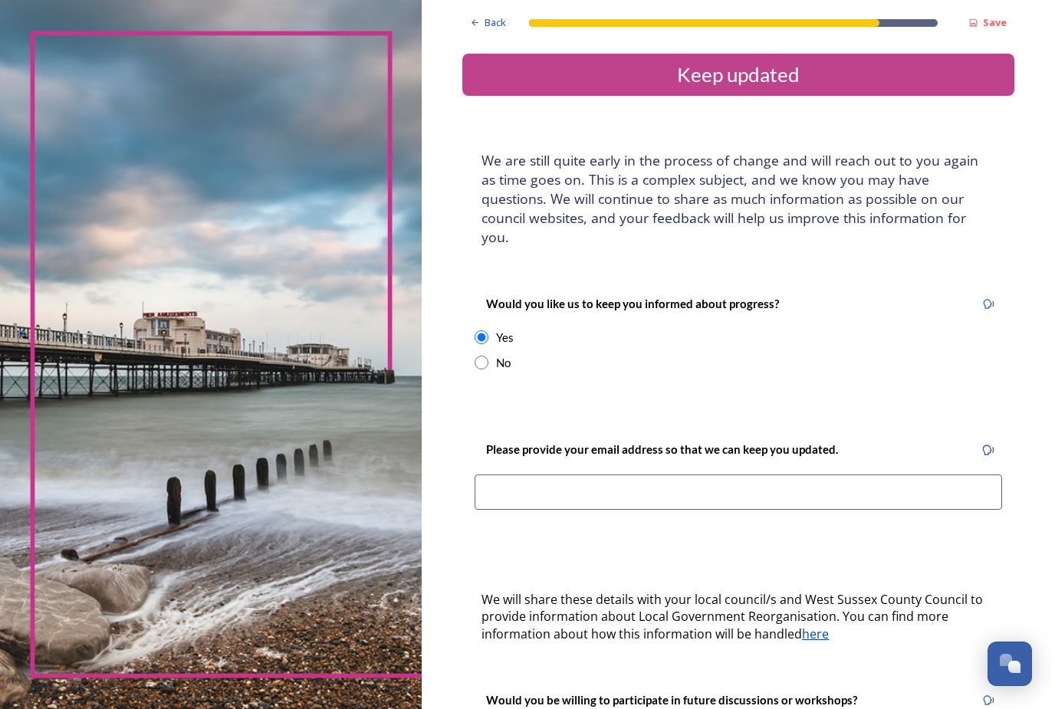
click at [593, 475] on input at bounding box center [738, 492] width 527 height 35
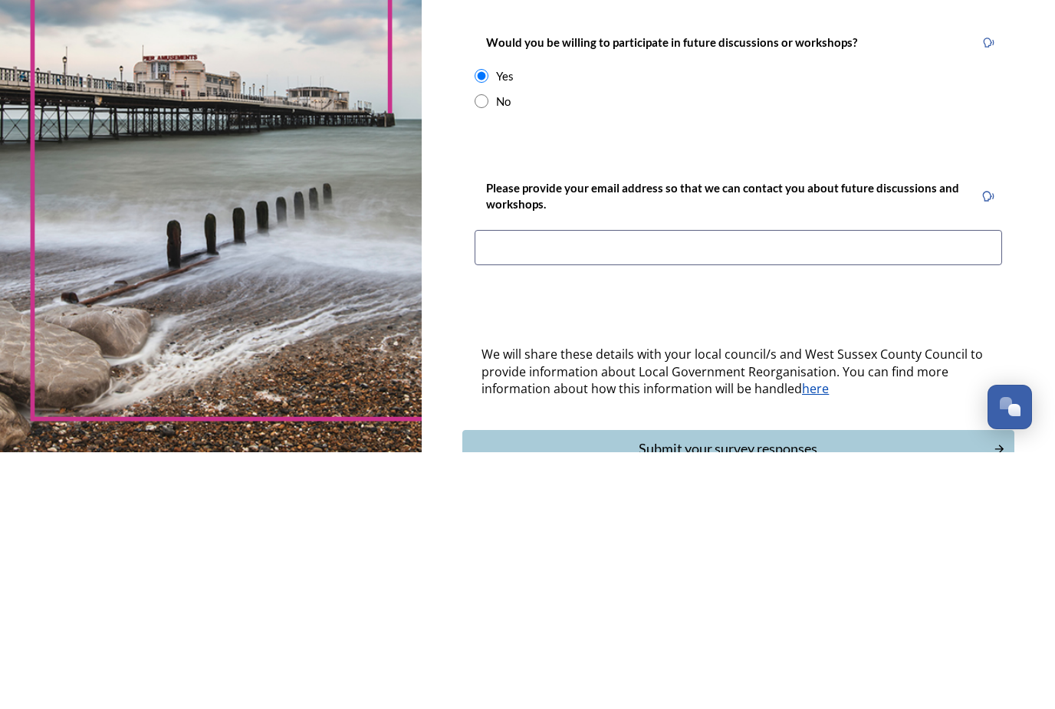
scroll to position [401, 0]
type input "[EMAIL_ADDRESS][PERSON_NAME][DOMAIN_NAME]"
click at [842, 487] on input at bounding box center [738, 504] width 527 height 35
type input "[EMAIL_ADDRESS][PERSON_NAME][DOMAIN_NAME]"
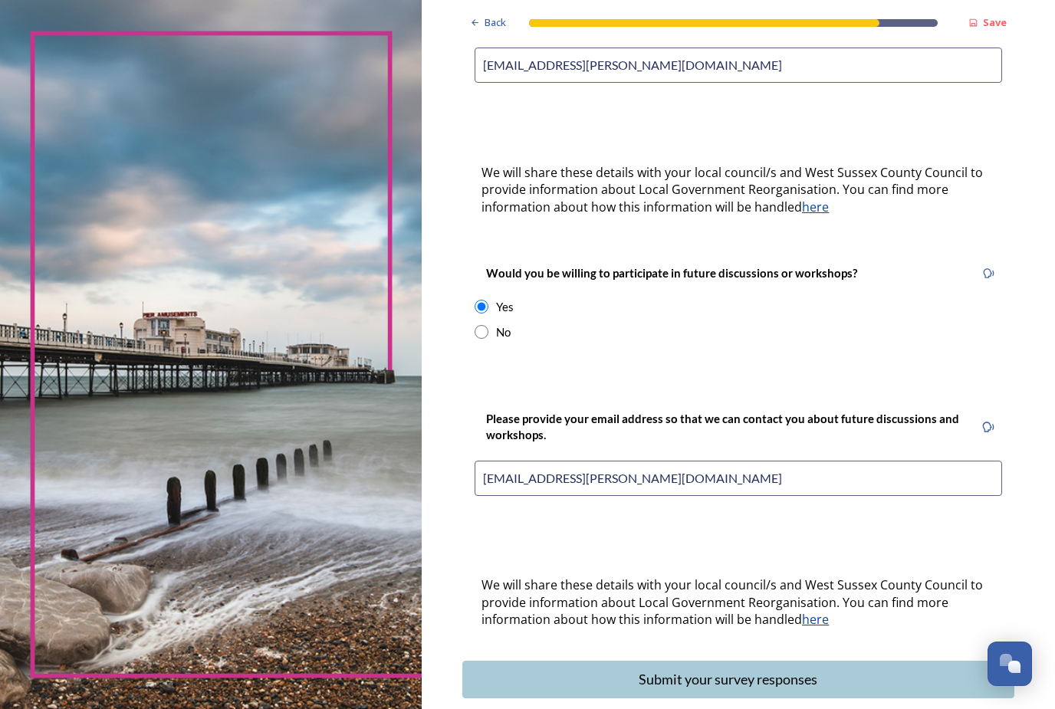
scroll to position [426, 0]
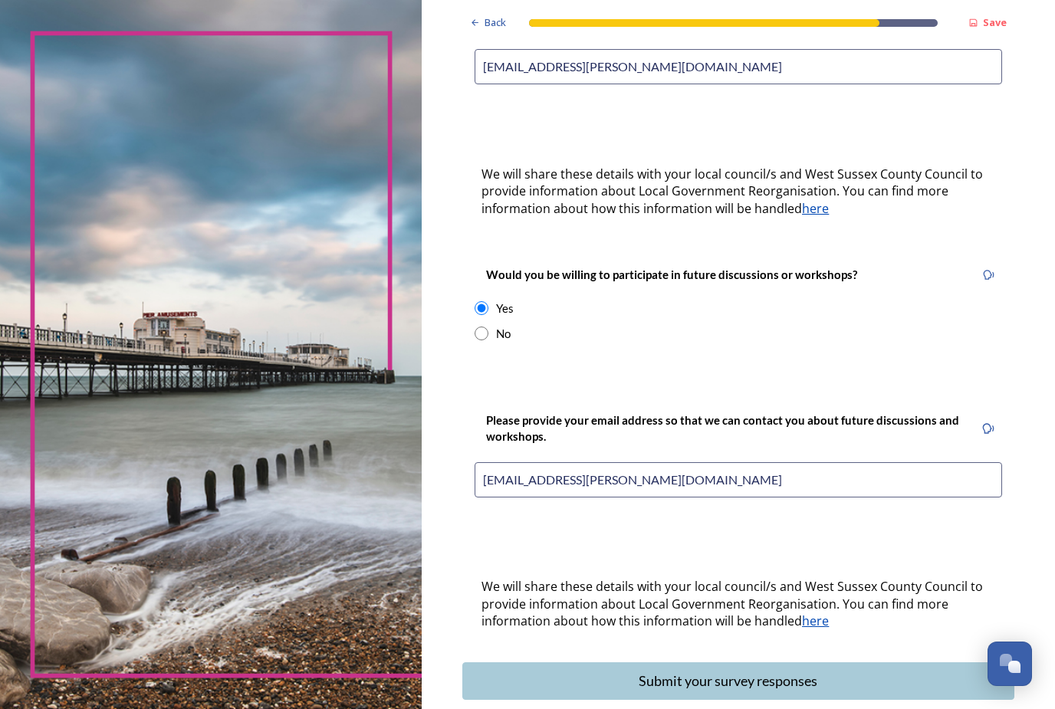
click at [745, 671] on div "Submit your survey responses" at bounding box center [728, 681] width 514 height 21
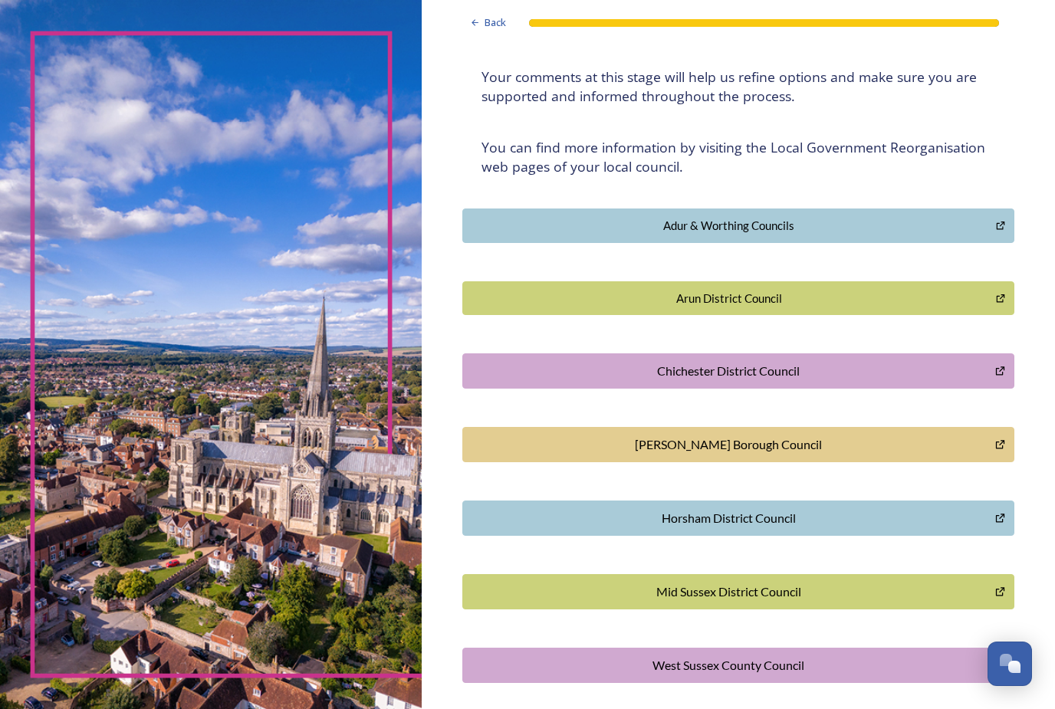
scroll to position [215, 0]
click at [830, 509] on div "Horsham District Council" at bounding box center [729, 518] width 516 height 18
